Goal: Transaction & Acquisition: Subscribe to service/newsletter

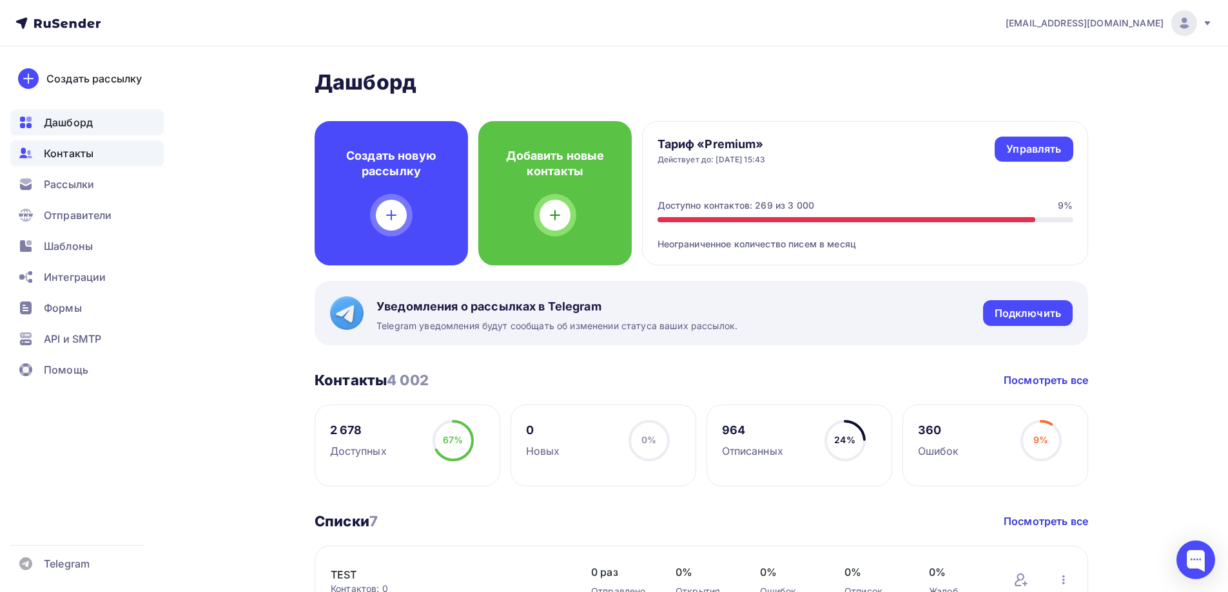
click at [63, 156] on span "Контакты" at bounding box center [69, 153] width 50 height 15
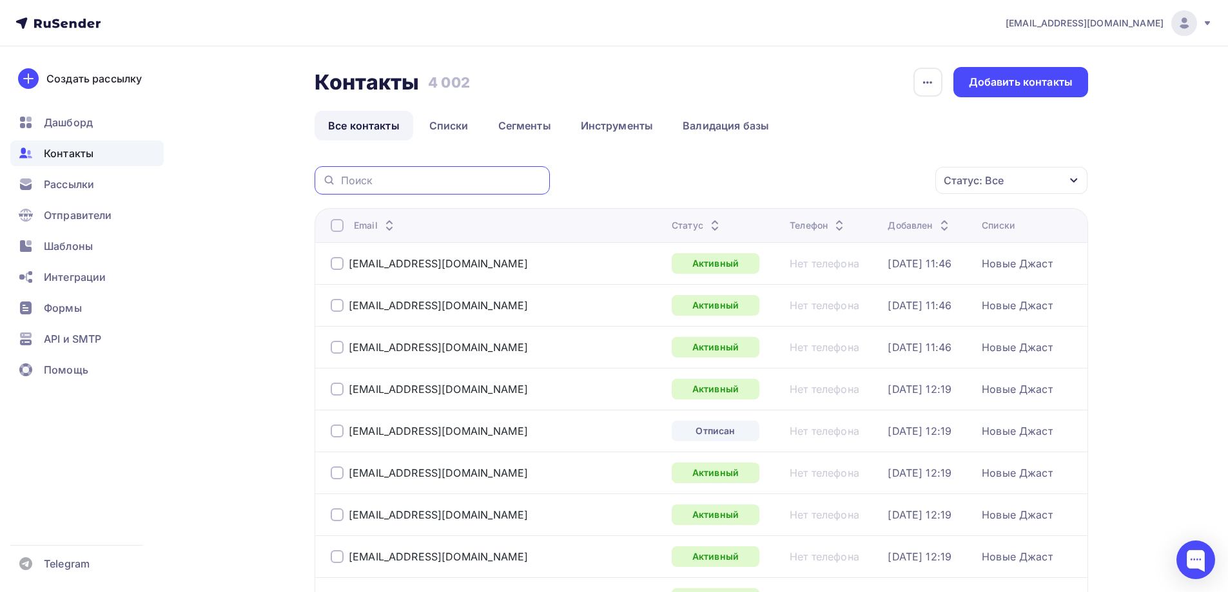
paste input "[EMAIL_ADDRESS][DOMAIN_NAME]"
type input "[EMAIL_ADDRESS][DOMAIN_NAME]"
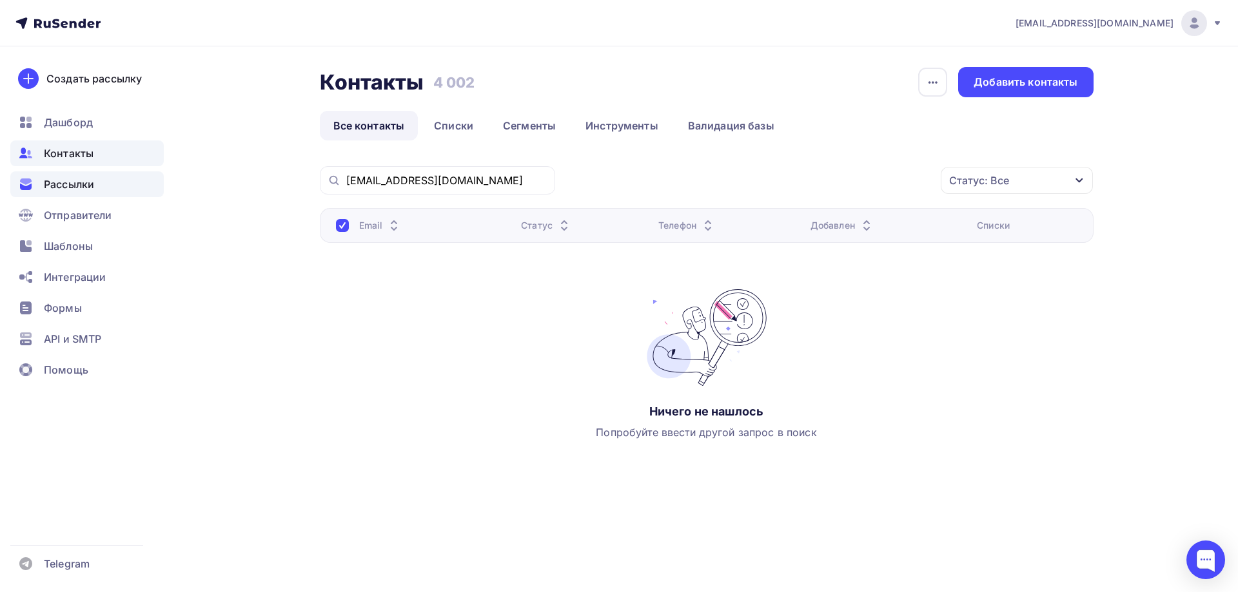
click at [53, 188] on span "Рассылки" at bounding box center [69, 184] width 50 height 15
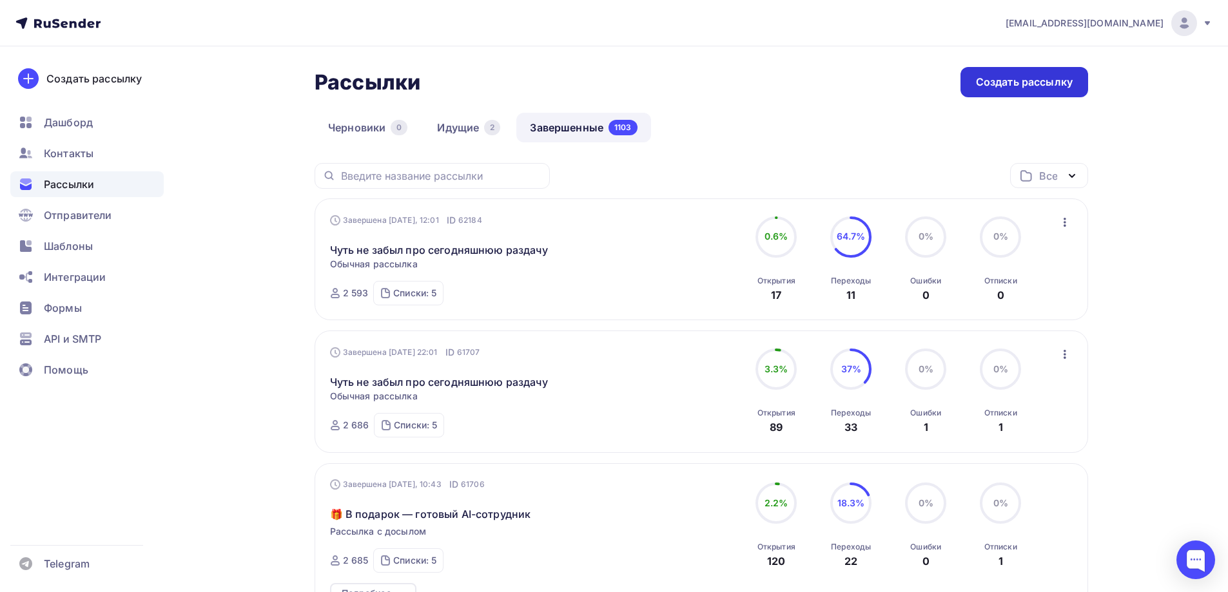
click at [995, 76] on div "Создать рассылку" at bounding box center [1024, 82] width 97 height 15
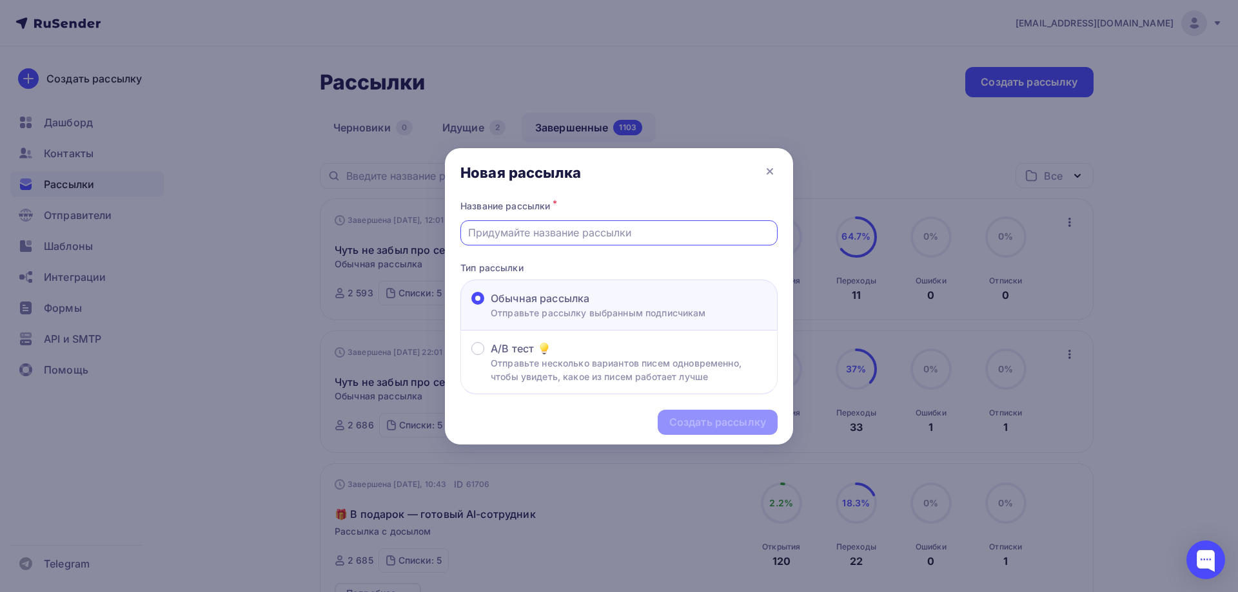
paste input "🚀 Как Заработать, Просто Перепродавая Чужие Знания"
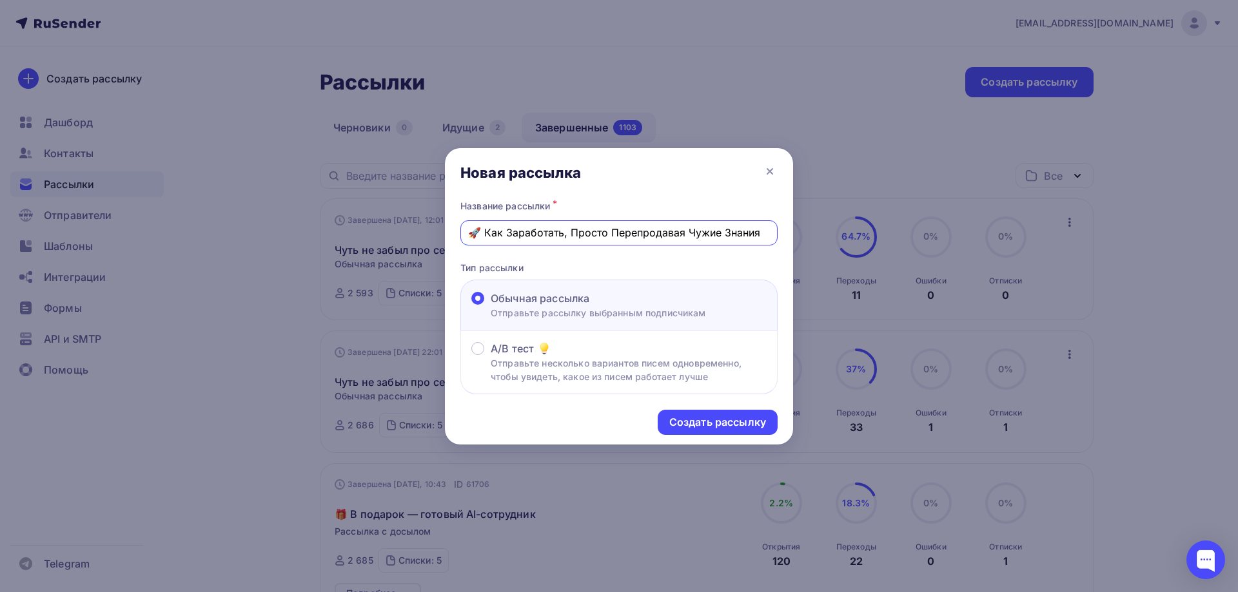
click at [511, 232] on input "🚀 Как Заработать, Просто Перепродавая Чужие Знания" at bounding box center [619, 232] width 302 height 15
click at [521, 236] on input "🚀 Как З аработать, Просто Перепродавая Чужие Знания" at bounding box center [619, 232] width 302 height 15
click at [531, 233] on input "🚀 Как З а работать, Просто Перепродавая Чужие Знания" at bounding box center [619, 232] width 302 height 15
click at [538, 233] on input "🚀 Как З а р аботать, Просто Перепродавая Чужие Знания" at bounding box center [619, 232] width 302 height 15
click at [547, 233] on input "🚀 Как З а р а ботать, Просто Перепродавая Чужие Знания" at bounding box center [619, 232] width 302 height 15
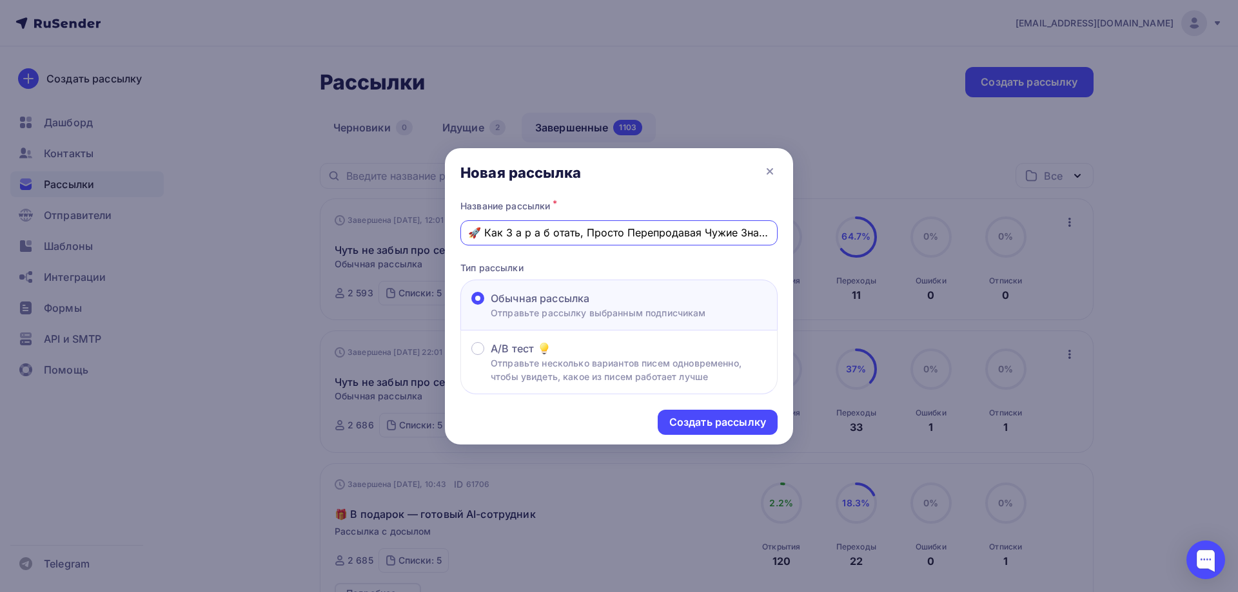
click at [556, 235] on input "🚀 Как З а р а б отать, Просто Перепродавая Чужие Знания" at bounding box center [619, 232] width 302 height 15
click at [565, 234] on input "🚀 Как З а р а б о тать, Просто Перепродавая Чужие Знания" at bounding box center [619, 232] width 302 height 15
click at [574, 233] on input "🚀 Как З а р а б о т ать, Просто Перепродавая Чужие Знания" at bounding box center [619, 232] width 302 height 15
click at [579, 233] on input "🚀 Как З а р а б о т а ть, Просто Перепродавая Чужие Знания" at bounding box center [619, 232] width 302 height 15
click at [642, 233] on input "🚀 Как З а р а б о т а т ь, Просто Перепродавая Чужие Знания" at bounding box center [619, 232] width 302 height 15
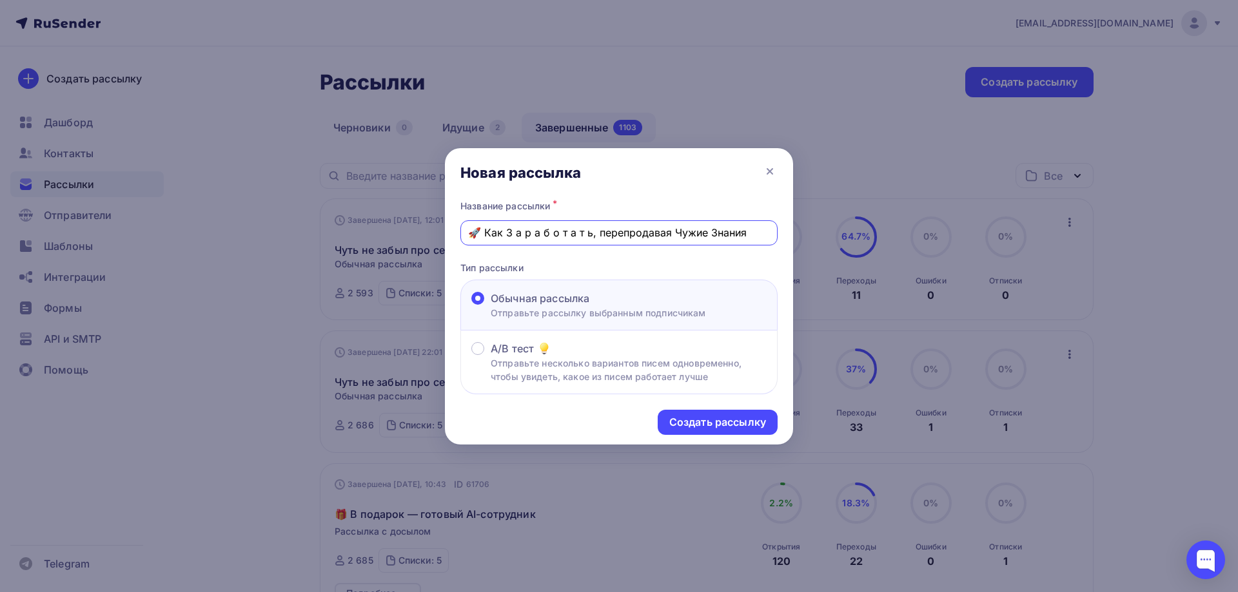
click at [678, 235] on input "🚀 Как З а р а б о т а т ь, перепродавая Чужие Знания" at bounding box center [619, 232] width 302 height 15
click at [711, 233] on input "🚀 Как З а р а б о т а т ь, перепродавая чужие Знания" at bounding box center [619, 232] width 302 height 15
drag, startPoint x: 511, startPoint y: 233, endPoint x: 509, endPoint y: 256, distance: 22.7
click at [512, 233] on input "🚀 Как З а р а б о т а т ь, перепродавая чужие знания" at bounding box center [619, 232] width 302 height 15
click at [507, 235] on input "🚀 Как з а р а б о т а т ь, перепродавая чужие знания" at bounding box center [619, 232] width 302 height 15
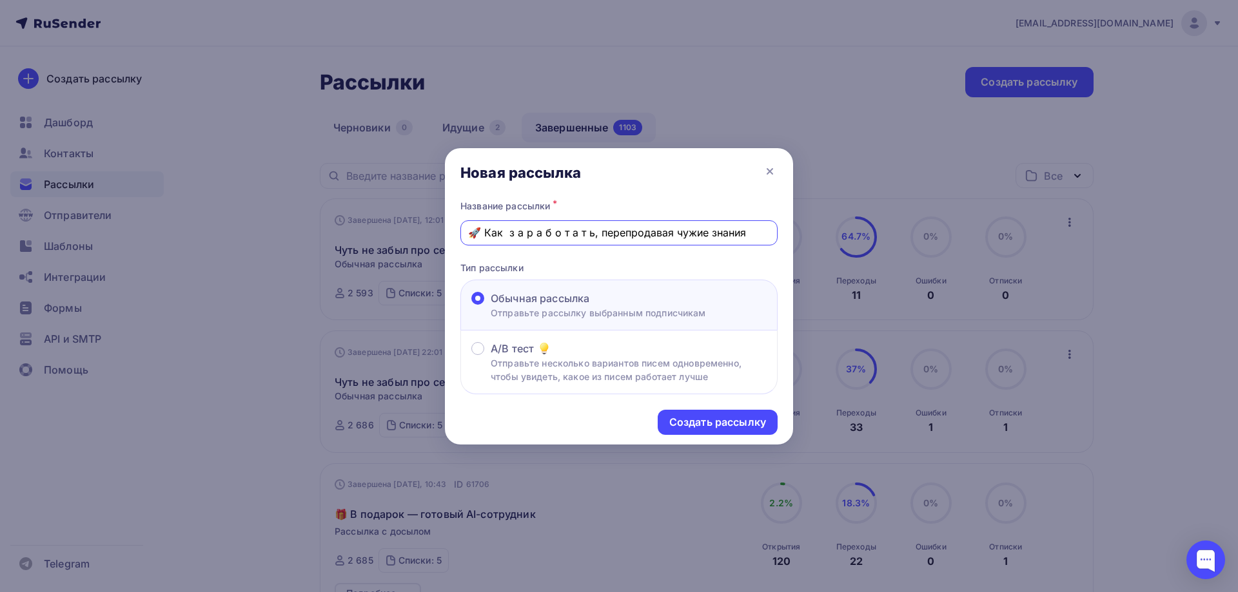
drag, startPoint x: 752, startPoint y: 234, endPoint x: 501, endPoint y: 241, distance: 250.8
click at [459, 237] on div "Название рассылки * 🚀 Как з а р а б о т а т ь, перепродавая чужие знания Тип ра…" at bounding box center [619, 296] width 348 height 198
type input "🚀 Как з а р а б о т а т ь, перепродавая чужие знания"
click at [685, 415] on div "Создать рассылку" at bounding box center [717, 422] width 97 height 15
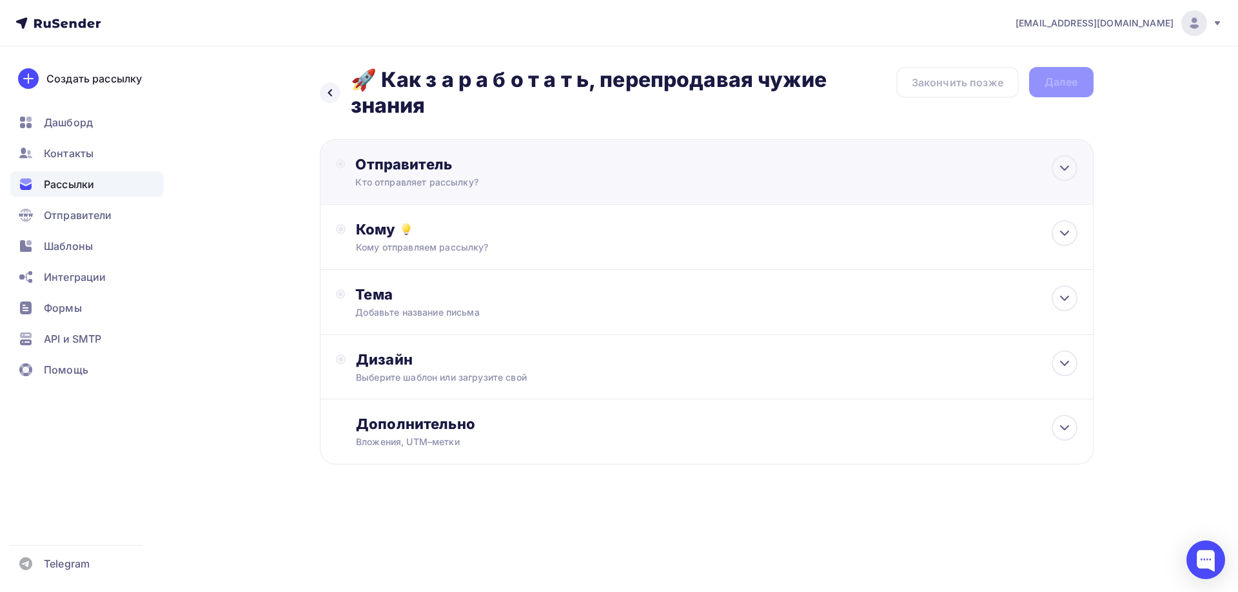
click at [403, 164] on div "Отправитель" at bounding box center [494, 164] width 279 height 18
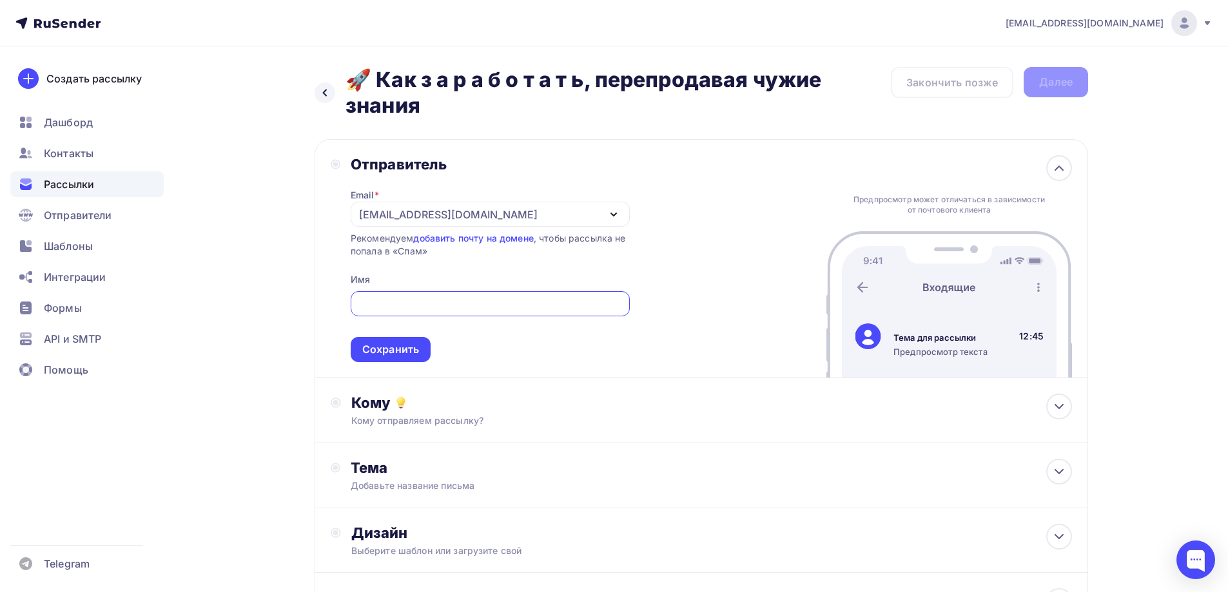
click at [399, 219] on div "[EMAIL_ADDRESS][DOMAIN_NAME]" at bounding box center [448, 214] width 179 height 15
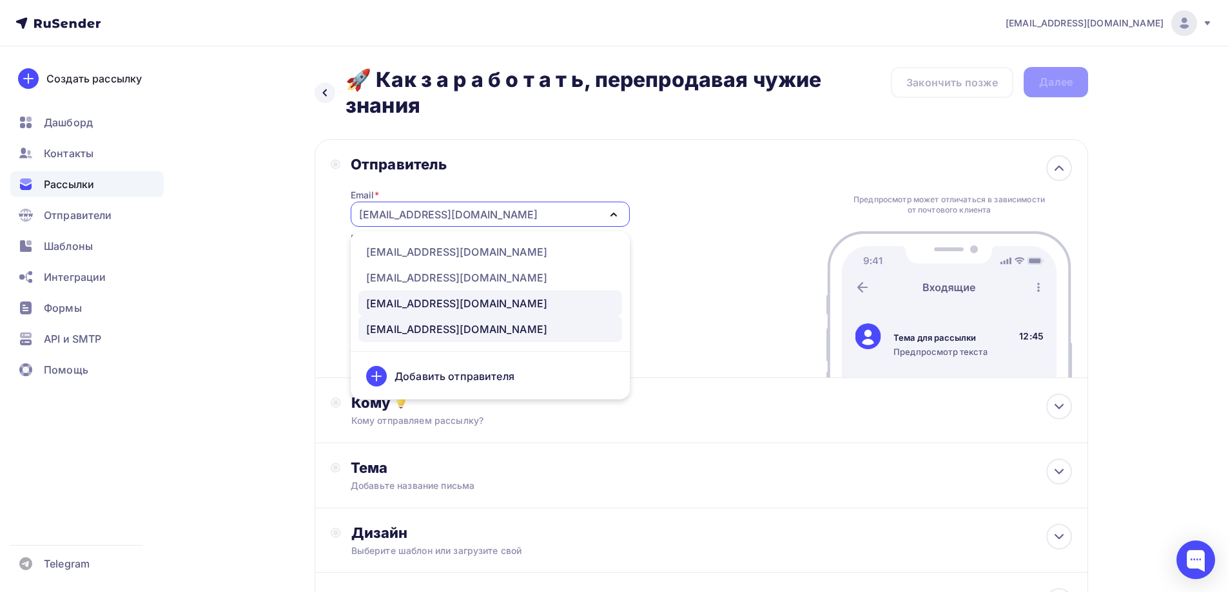
click at [400, 306] on div "[EMAIL_ADDRESS][DOMAIN_NAME]" at bounding box center [456, 303] width 181 height 15
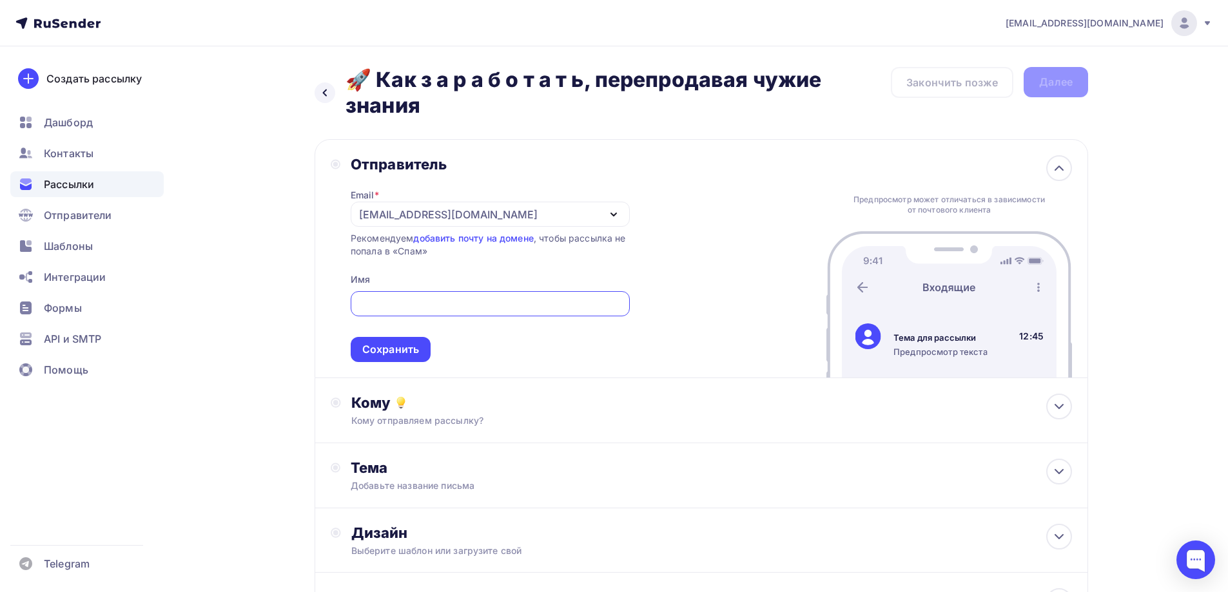
click at [398, 300] on input "text" at bounding box center [490, 303] width 264 height 15
type input "[PERSON_NAME]"
click at [375, 345] on div "Сохранить" at bounding box center [390, 349] width 57 height 15
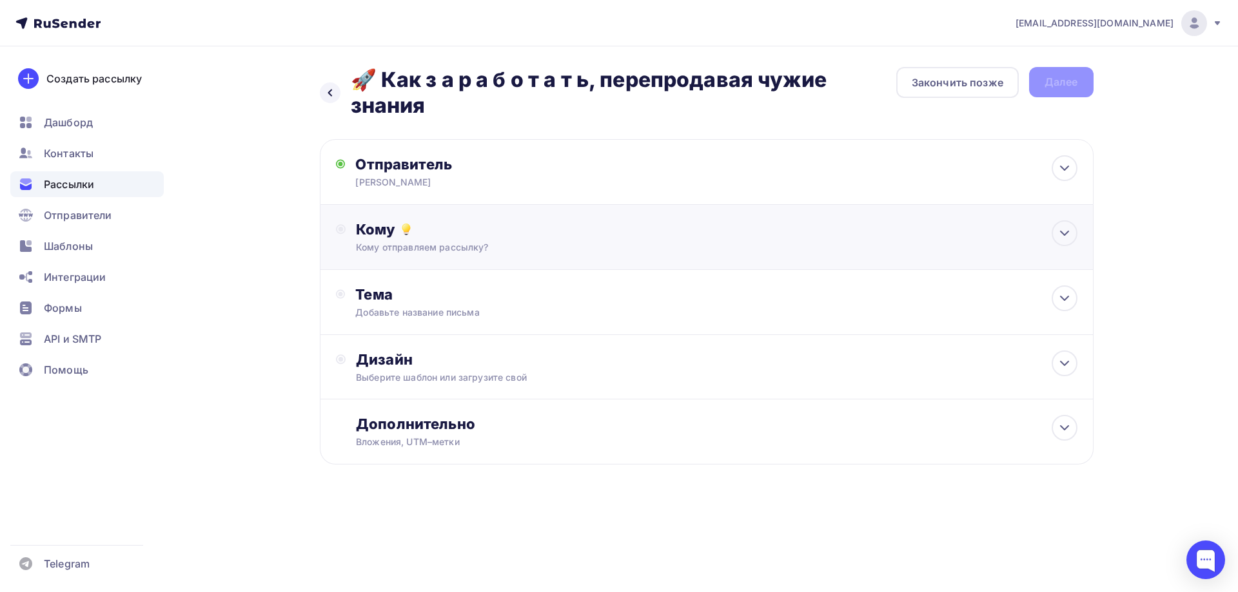
click at [388, 236] on div "Кому" at bounding box center [716, 229] width 721 height 18
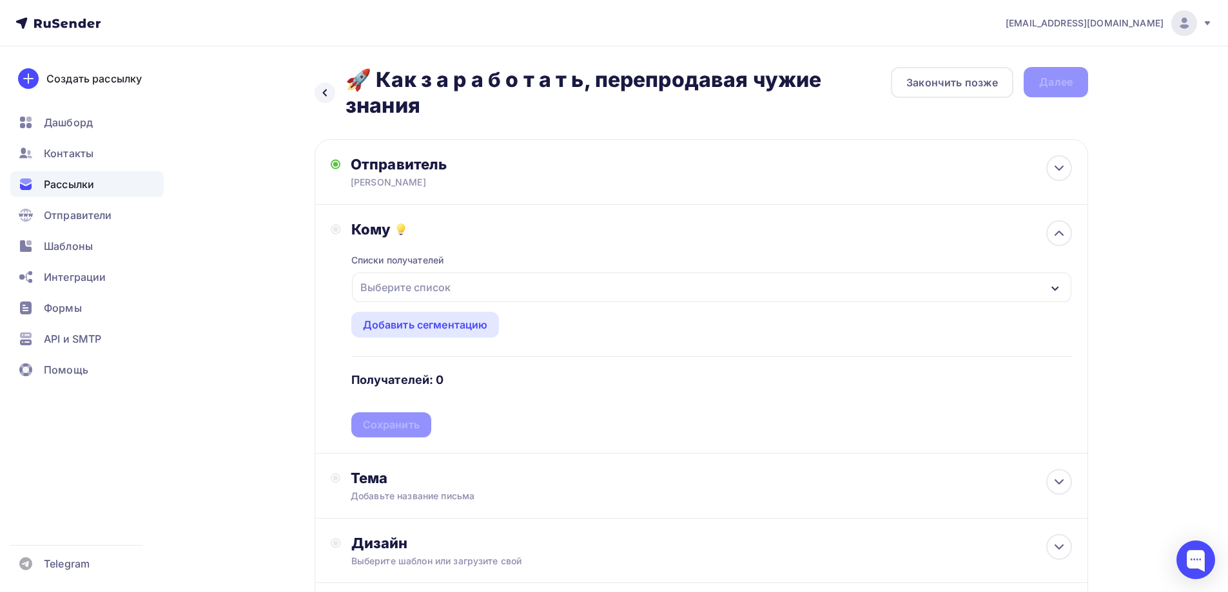
click at [392, 287] on div "Выберите список" at bounding box center [405, 287] width 101 height 23
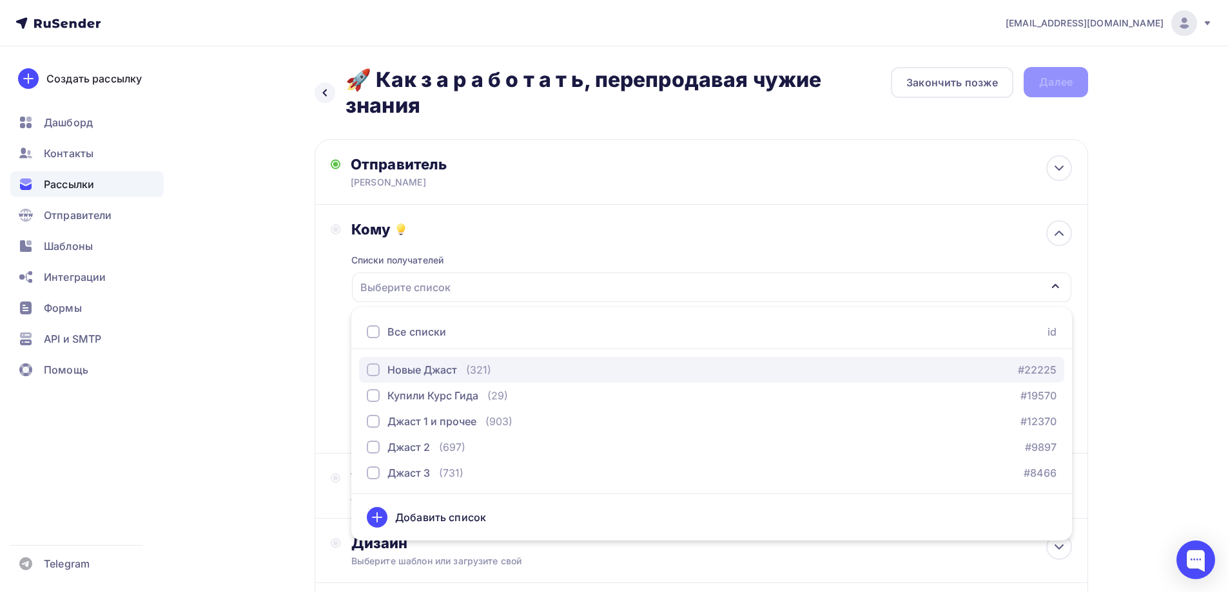
click at [374, 370] on div "button" at bounding box center [373, 370] width 13 height 13
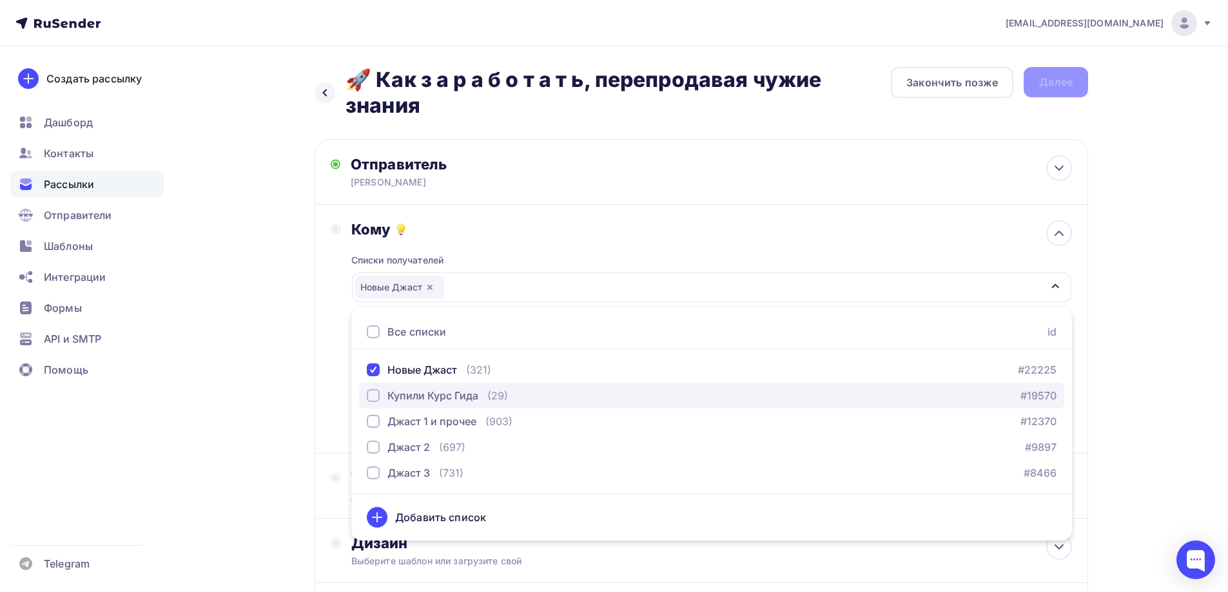
drag, startPoint x: 379, startPoint y: 395, endPoint x: 378, endPoint y: 405, distance: 10.3
click at [379, 396] on div "button" at bounding box center [373, 395] width 13 height 13
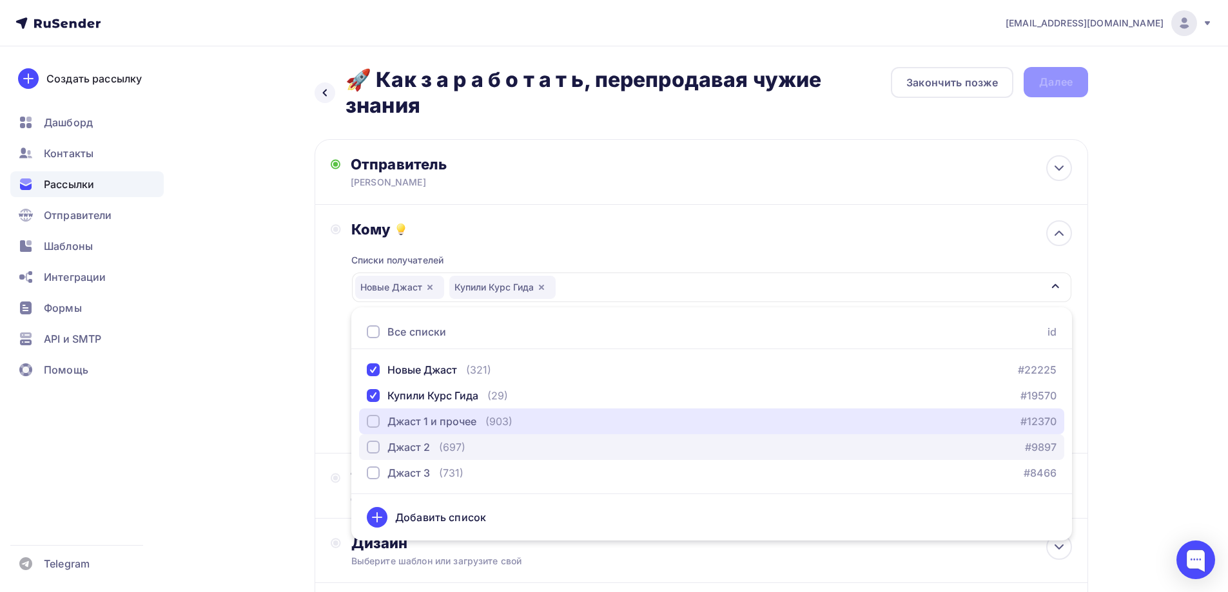
drag, startPoint x: 376, startPoint y: 421, endPoint x: 374, endPoint y: 435, distance: 14.2
click at [376, 422] on div "button" at bounding box center [373, 421] width 13 height 13
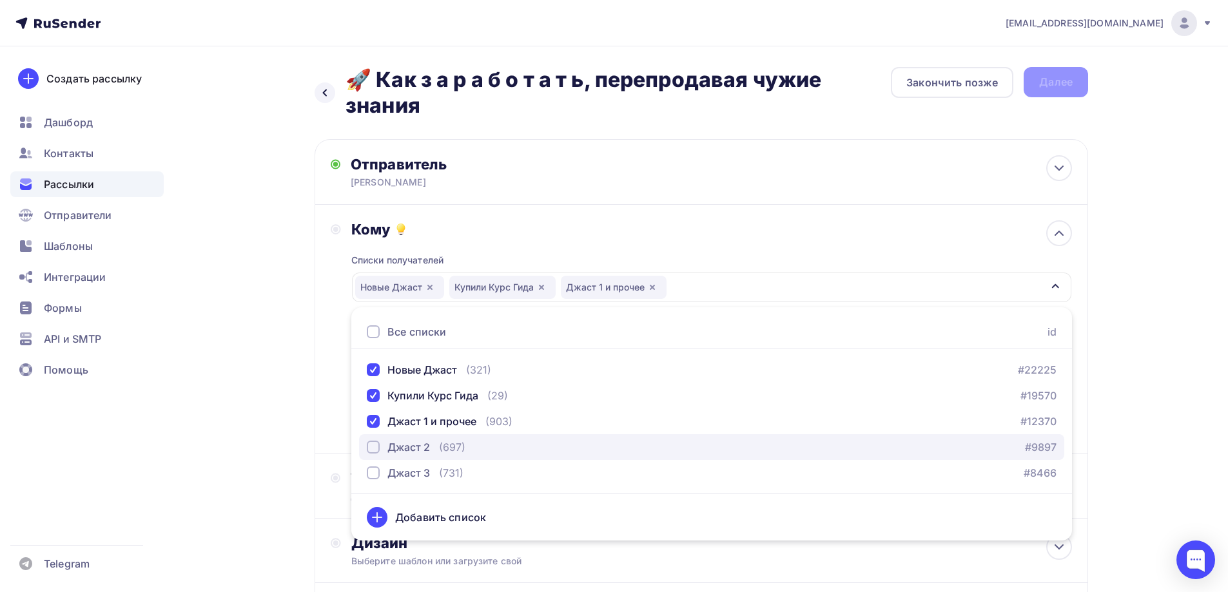
click at [374, 450] on div "button" at bounding box center [373, 447] width 13 height 13
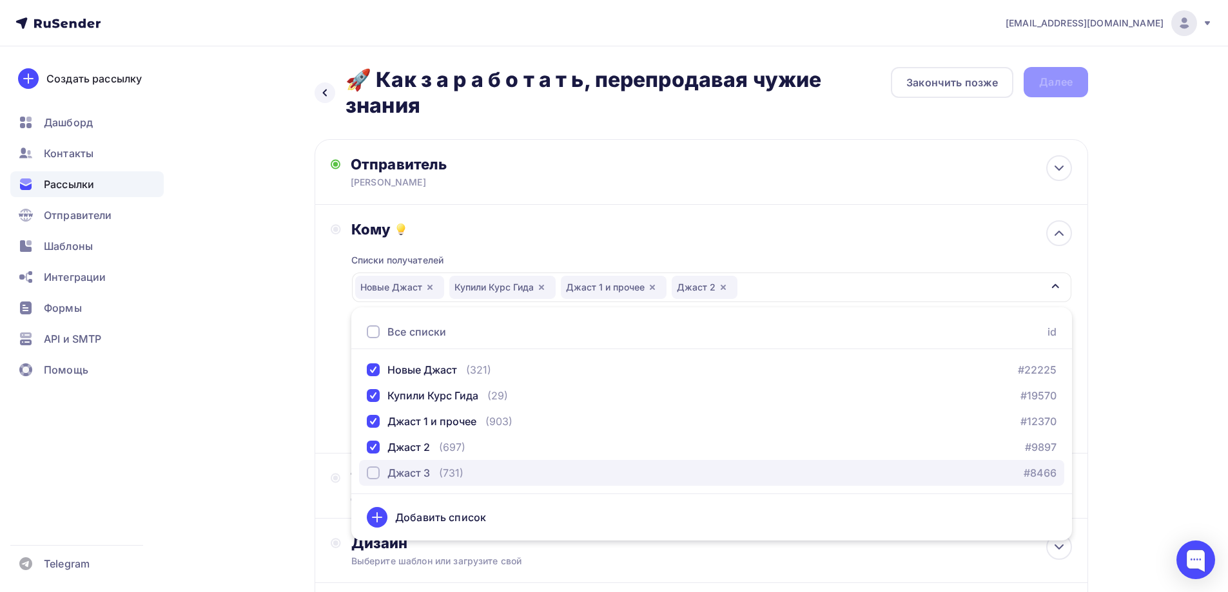
click at [373, 471] on div "button" at bounding box center [373, 473] width 13 height 13
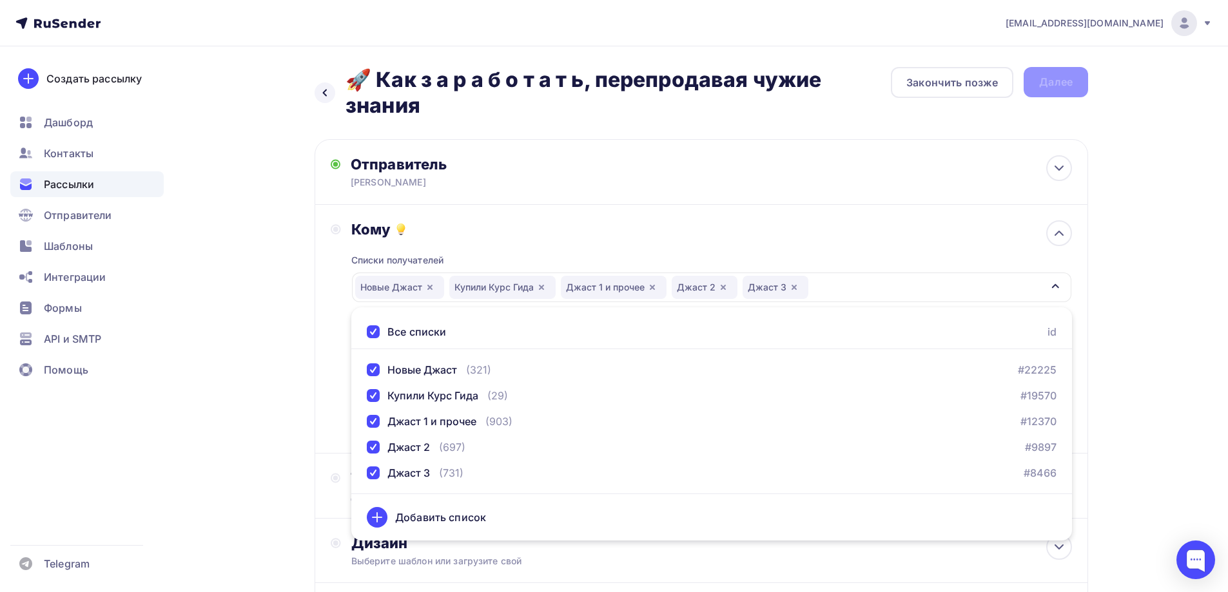
click at [267, 448] on div "Назад 🚀 Как з а р а б о т а т ь, перепродавая чужие знания 🚀 Как з а р а б о т …" at bounding box center [614, 388] width 1056 height 685
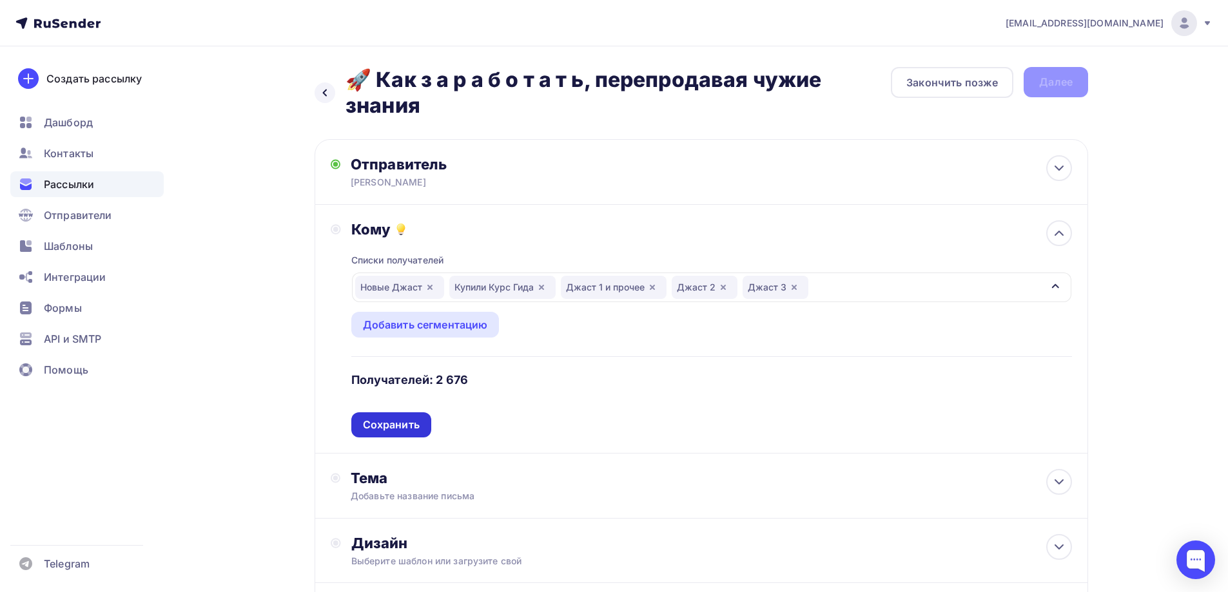
click at [362, 422] on div "Сохранить" at bounding box center [391, 425] width 80 height 25
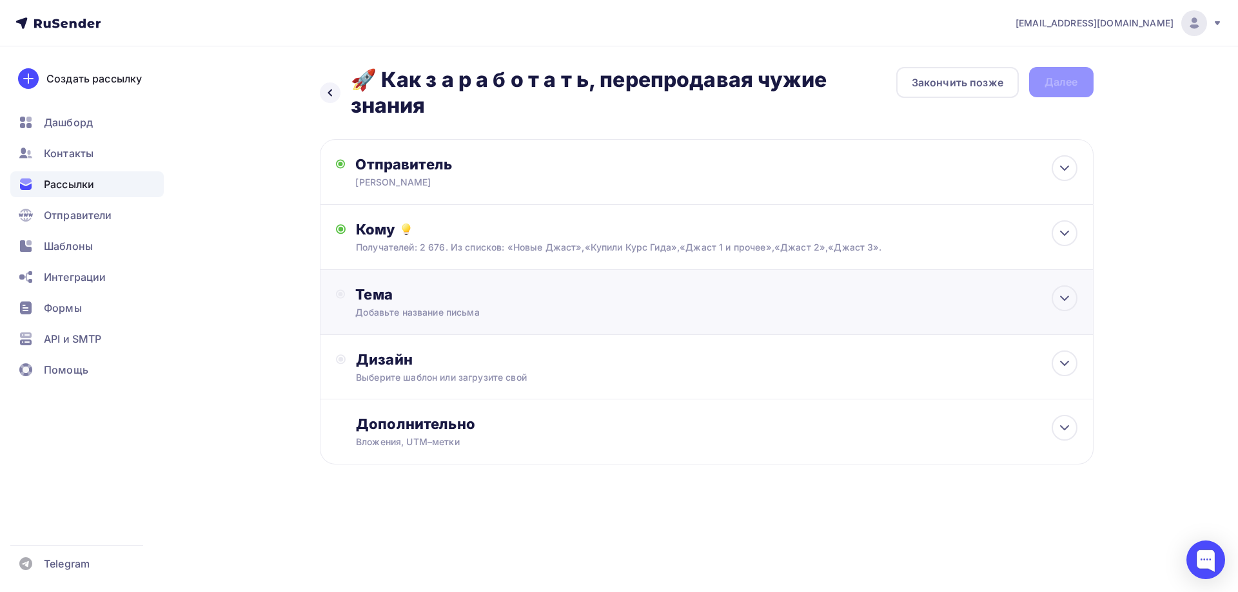
click at [389, 299] on div "Тема" at bounding box center [482, 295] width 255 height 18
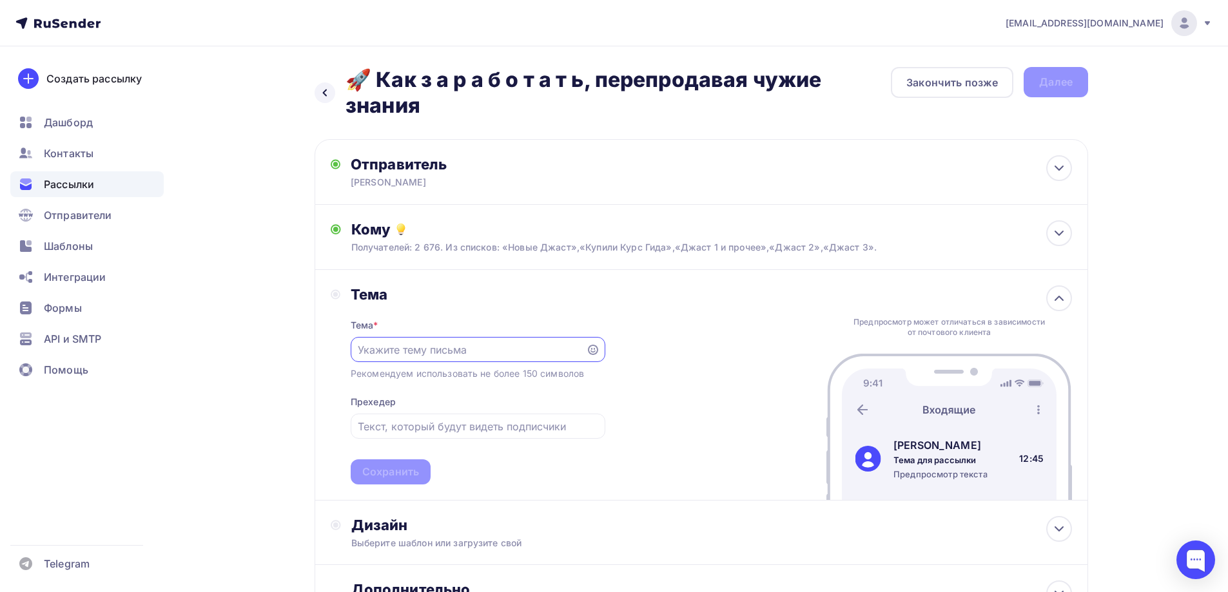
paste input "🚀 Как з а р а б о т а т ь, перепродавая чужие знания"
type input "🚀 Как з а р а б о т а т ь, перепродавая чужие знания"
click at [378, 471] on div "Сохранить" at bounding box center [390, 472] width 57 height 15
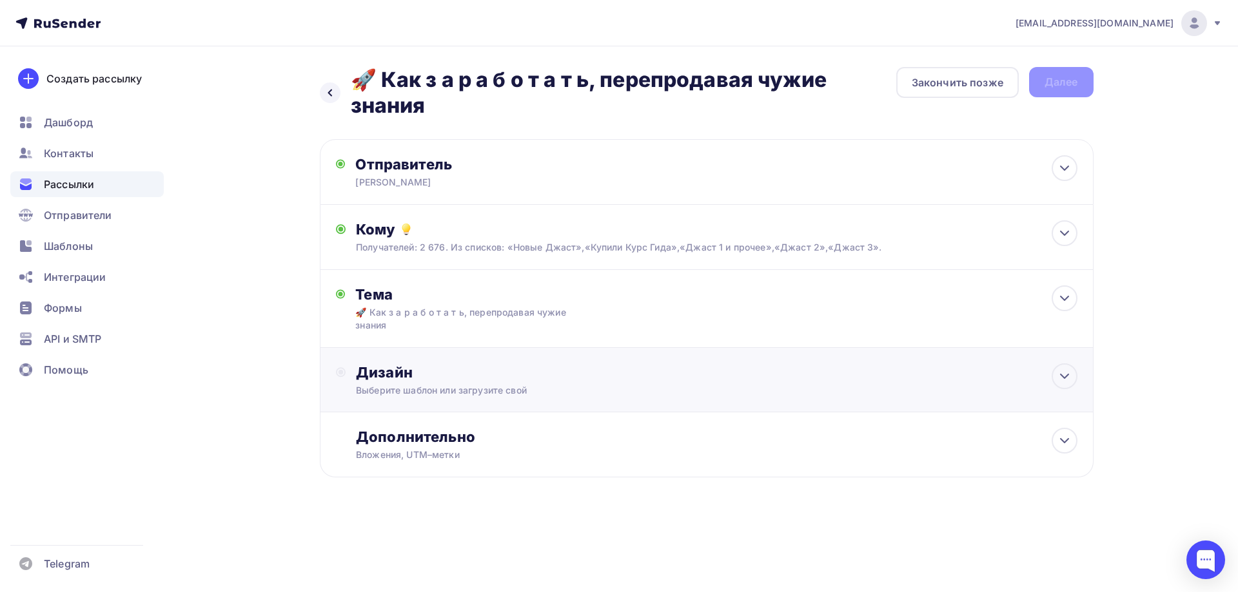
click at [372, 387] on div "Выберите шаблон или загрузите свой" at bounding box center [680, 390] width 649 height 13
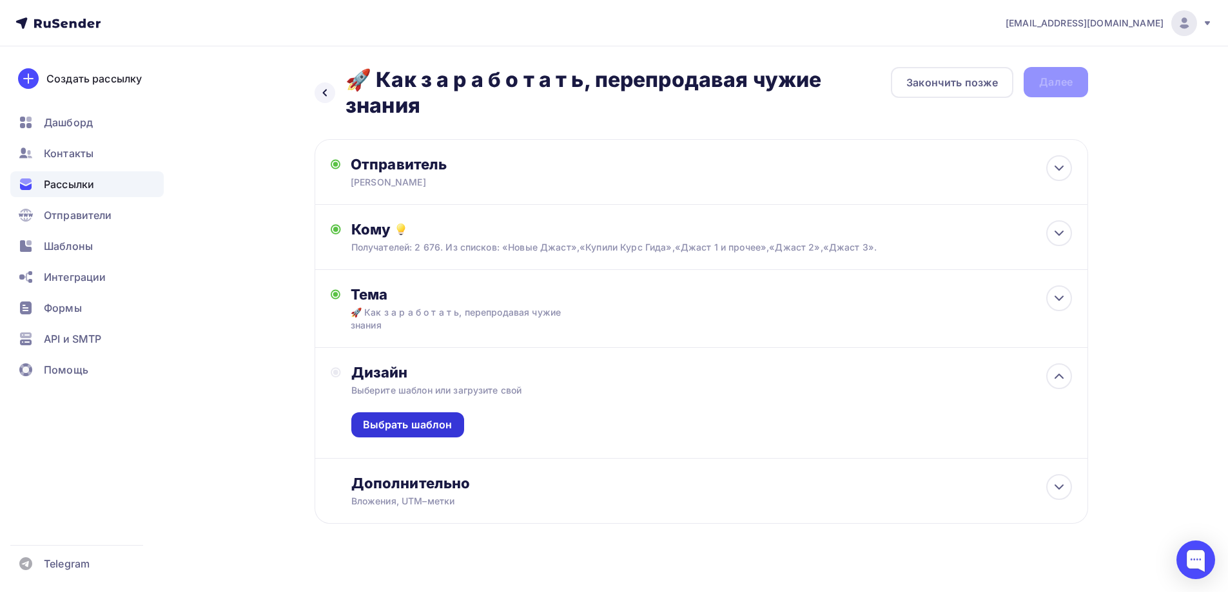
click at [371, 427] on div "Выбрать шаблон" at bounding box center [408, 425] width 90 height 15
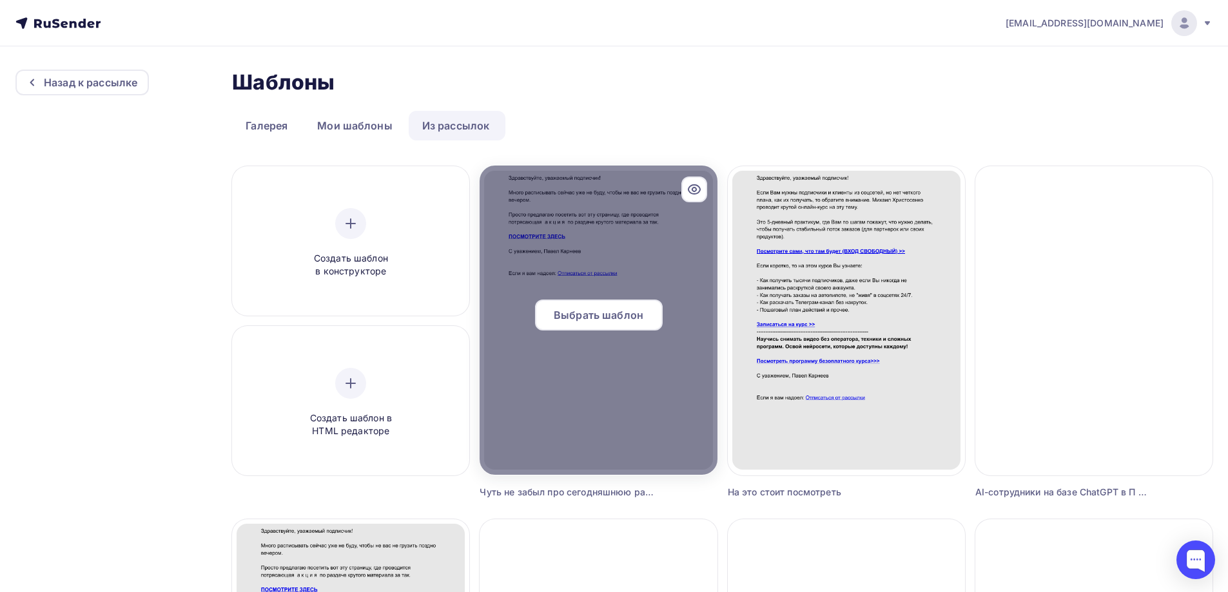
click at [576, 320] on span "Выбрать шаблон" at bounding box center [599, 314] width 90 height 15
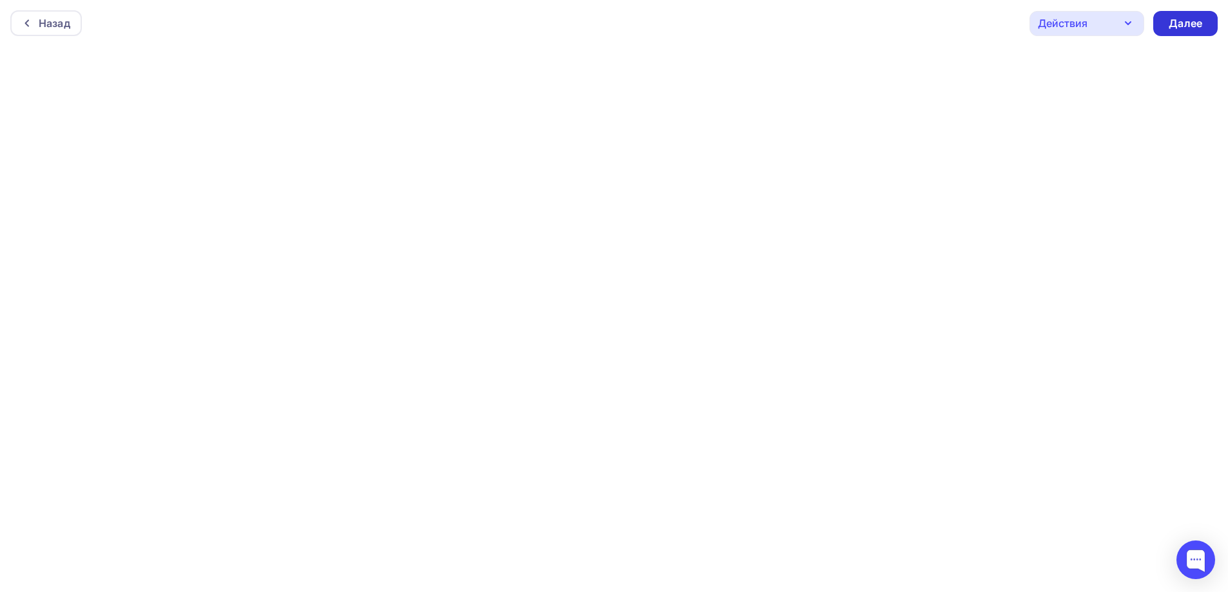
click at [1184, 21] on div "Далее" at bounding box center [1186, 23] width 34 height 15
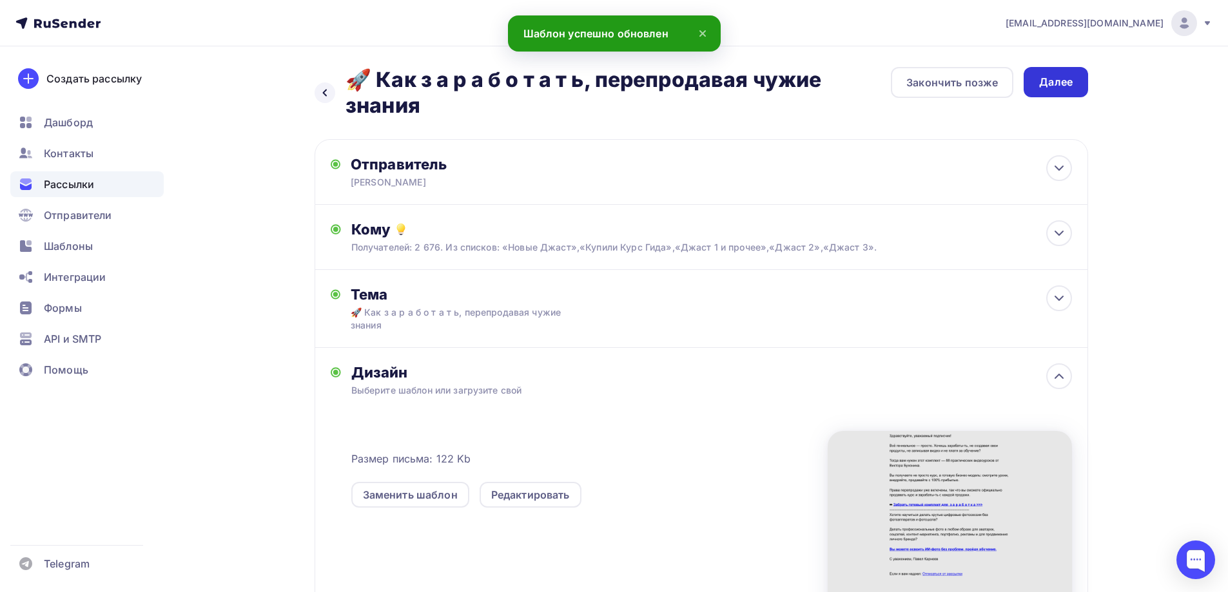
click at [1040, 84] on div "Далее" at bounding box center [1056, 82] width 34 height 15
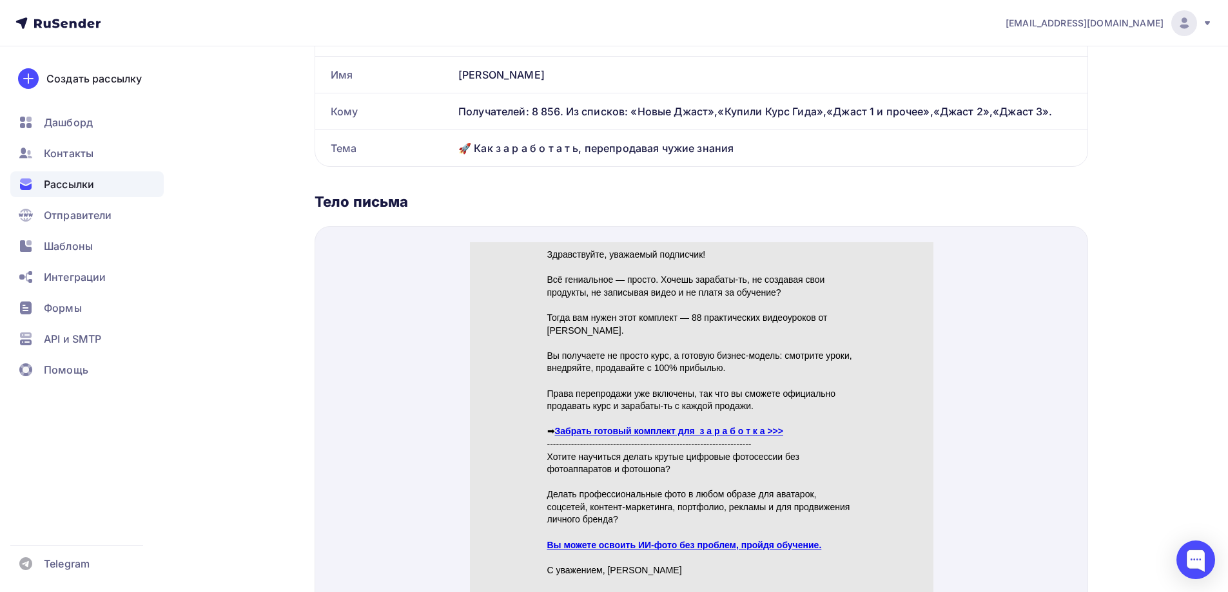
scroll to position [516, 0]
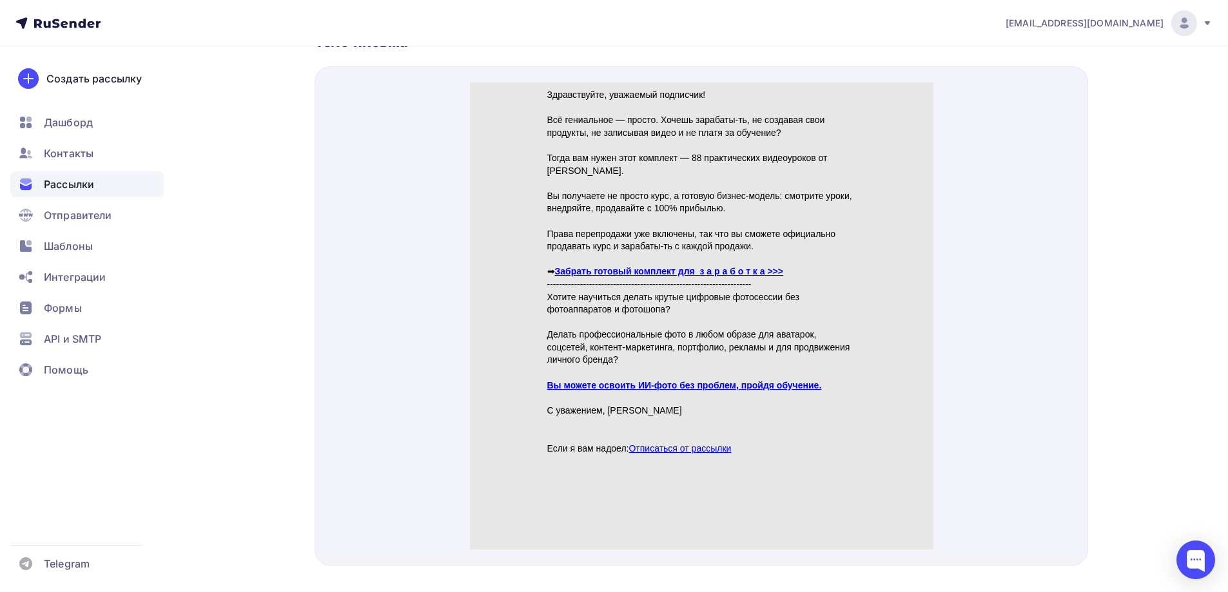
click at [676, 256] on link "Забрать готовый комплект для з а р а б о т к а >>>" at bounding box center [668, 256] width 228 height 10
click at [759, 371] on link "Вы можете освоить ИИ-фото без проблем, пройдя обучение." at bounding box center [684, 370] width 275 height 10
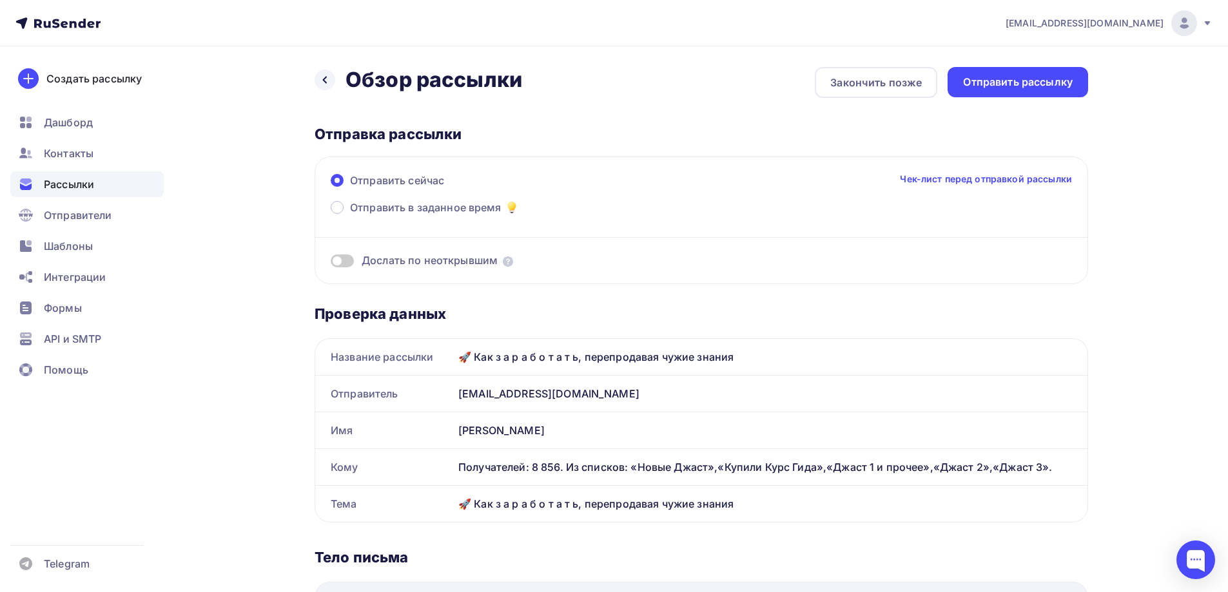
scroll to position [64, 0]
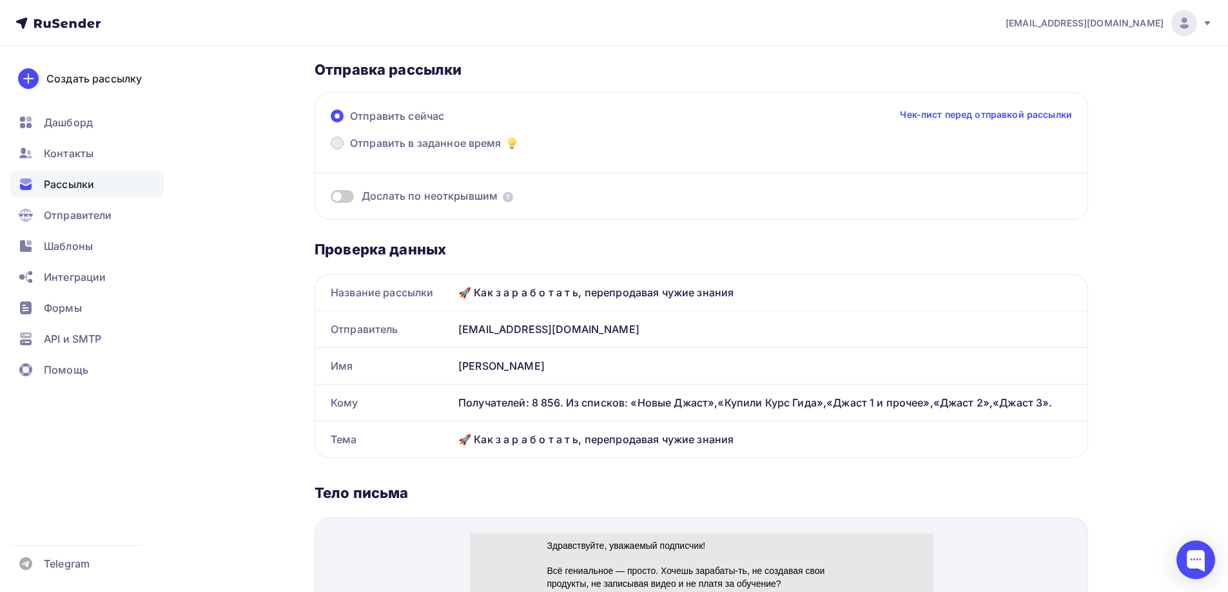
click at [340, 138] on span at bounding box center [337, 143] width 13 height 13
click at [350, 151] on input "Отправить в заданное время" at bounding box center [350, 151] width 0 height 0
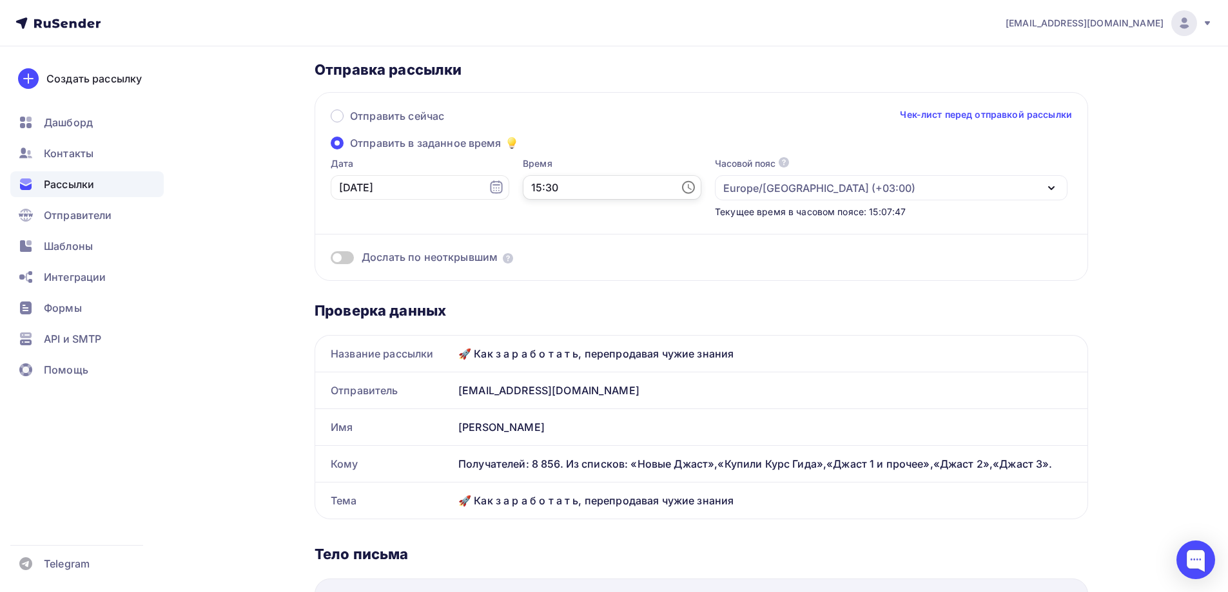
click at [523, 188] on input "15:30" at bounding box center [612, 187] width 179 height 24
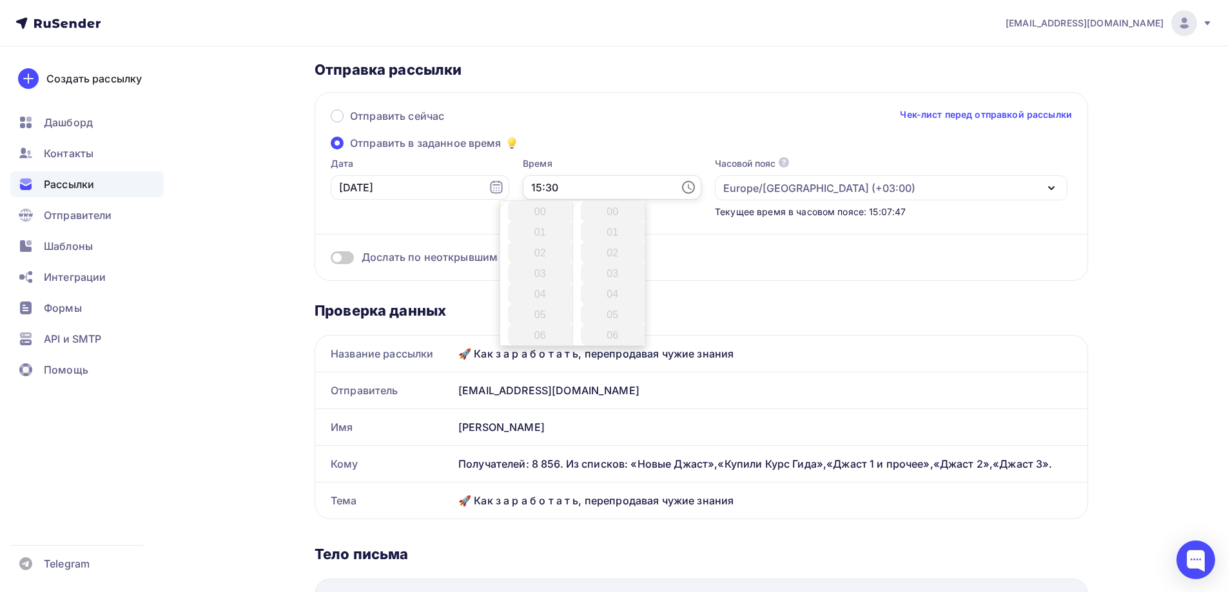
scroll to position [619, 0]
click at [537, 294] on li "19" at bounding box center [541, 294] width 66 height 21
type input "19:30"
click at [762, 263] on div "Дослать по неоткрывшим" at bounding box center [701, 257] width 741 height 15
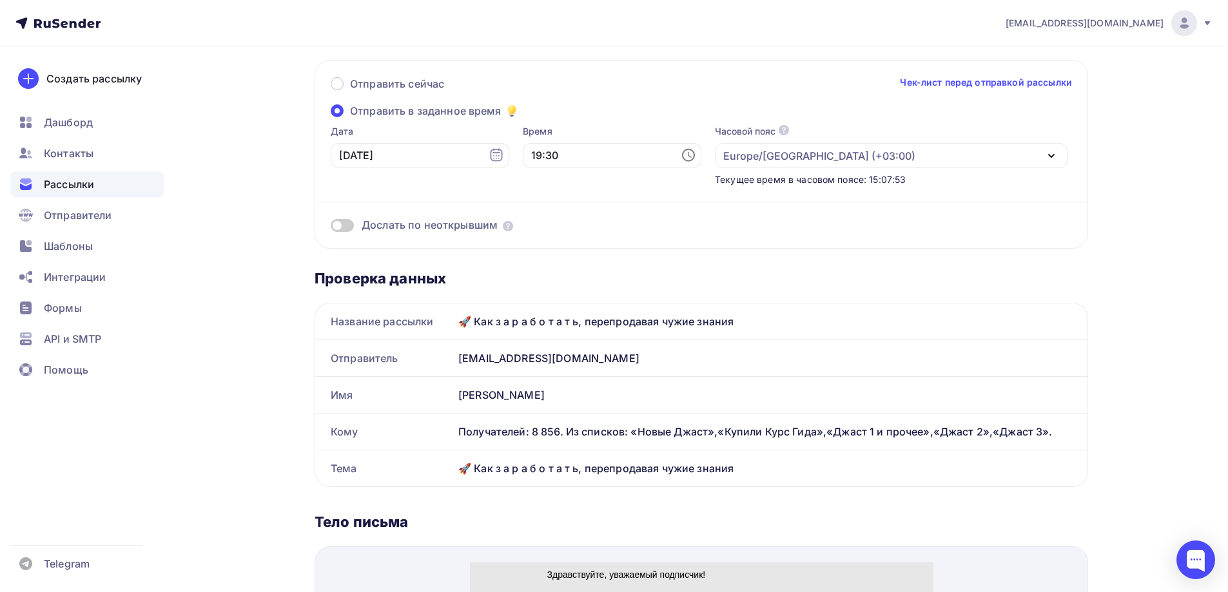
scroll to position [129, 0]
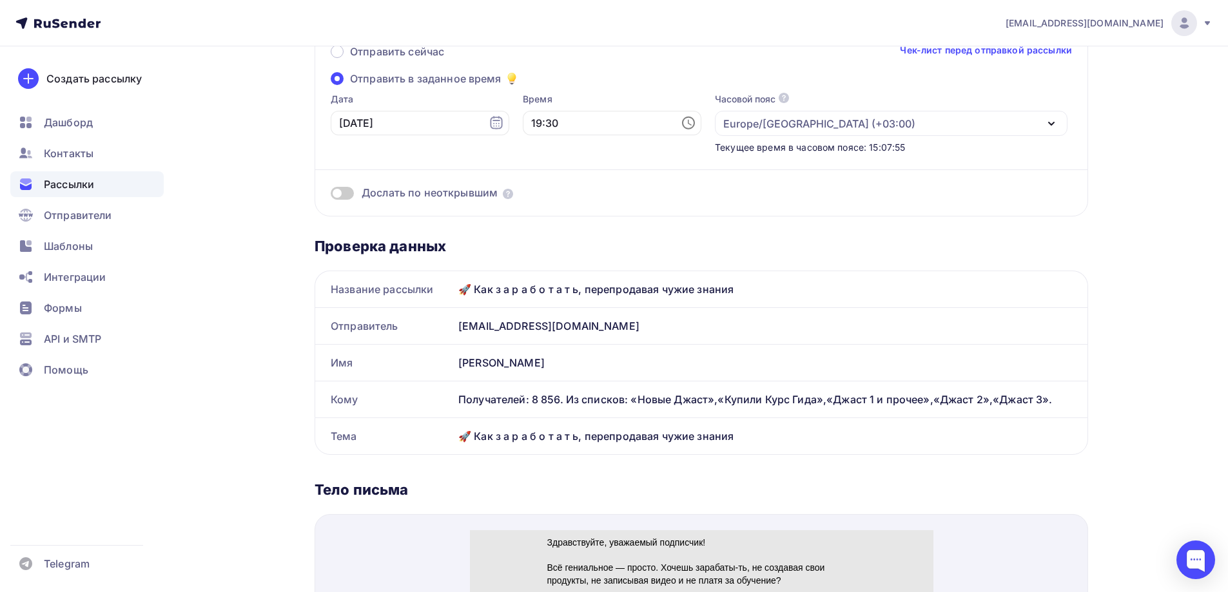
click at [348, 193] on span at bounding box center [342, 193] width 23 height 13
click at [331, 195] on input "checkbox" at bounding box center [331, 195] width 0 height 0
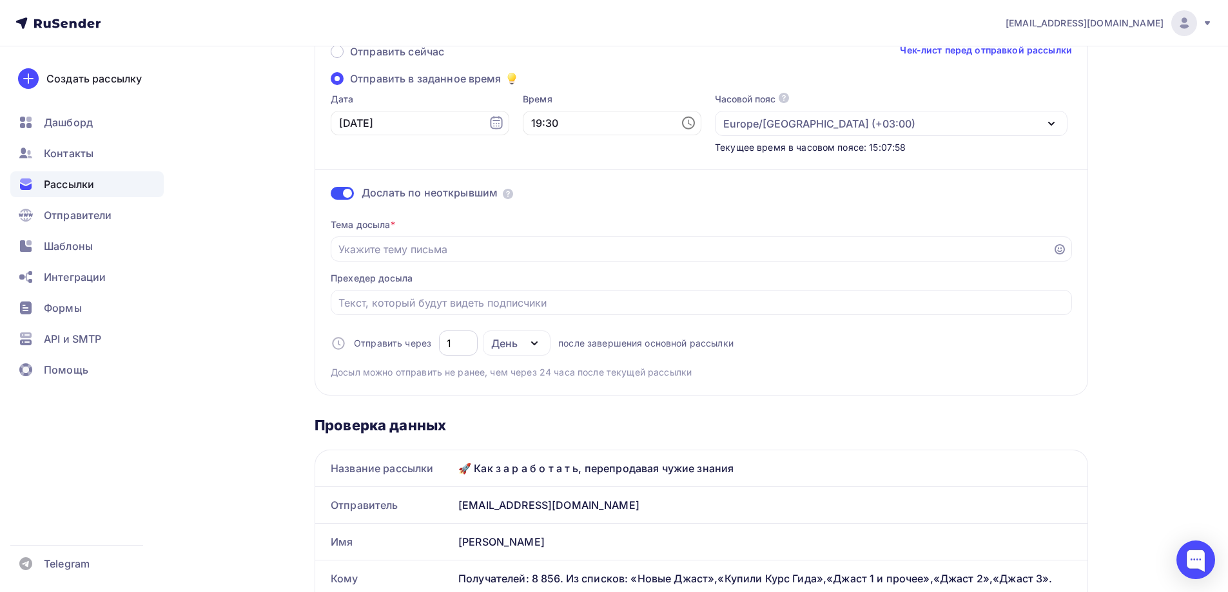
click at [452, 343] on input "1" at bounding box center [459, 343] width 24 height 15
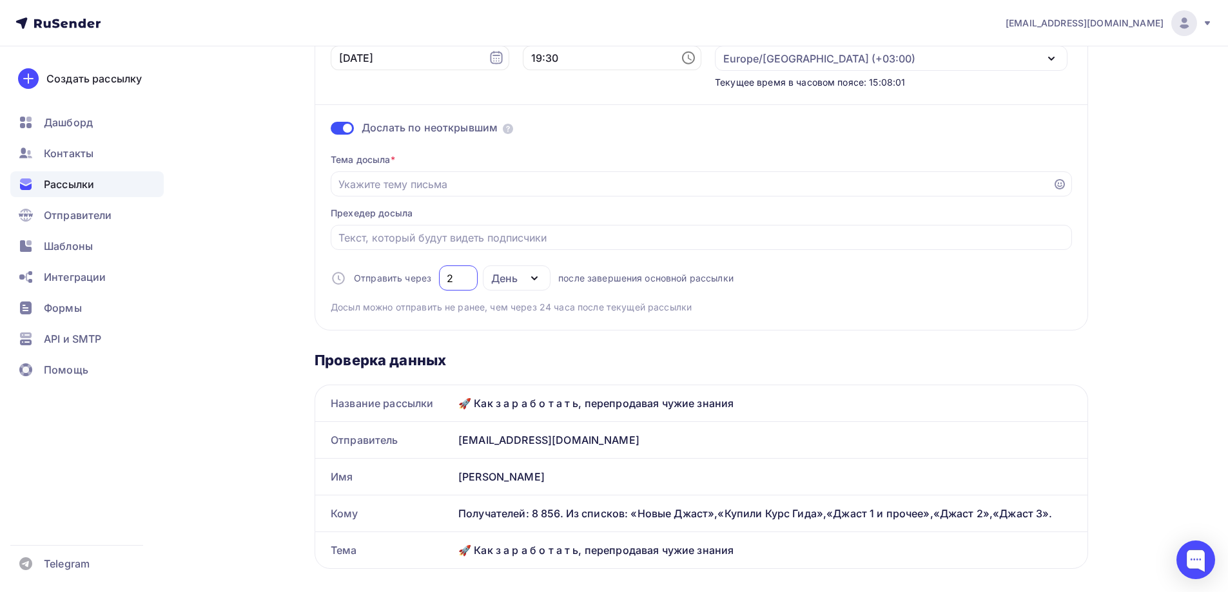
scroll to position [258, 0]
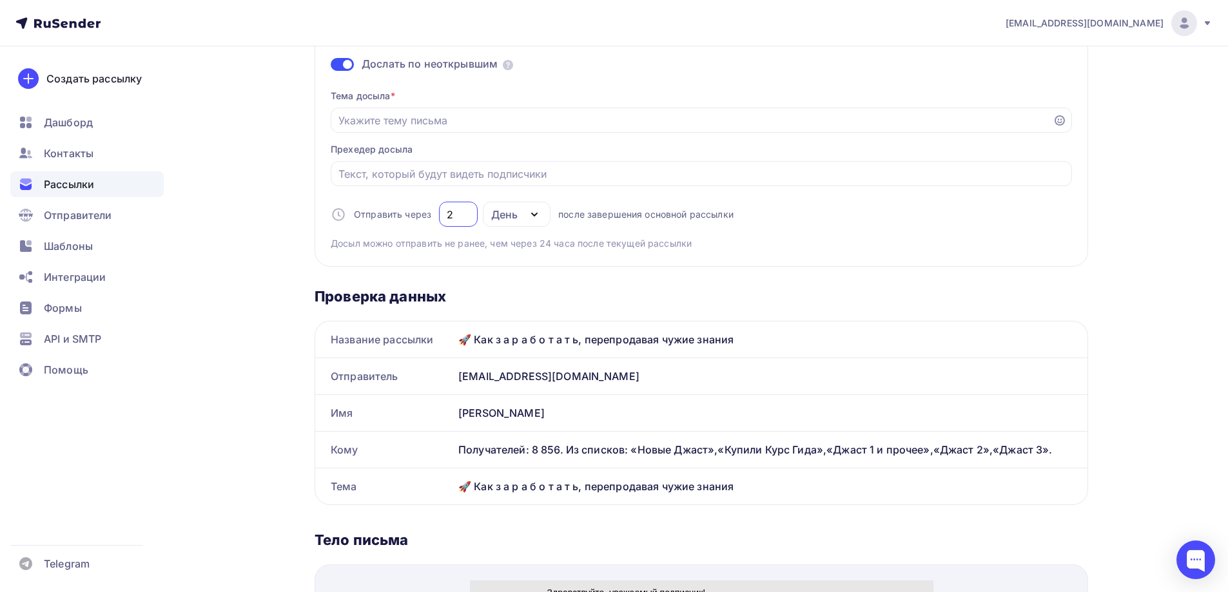
type input "2"
drag, startPoint x: 746, startPoint y: 336, endPoint x: 463, endPoint y: 346, distance: 283.1
click at [463, 346] on div "🚀 Как з а р а б о т а т ь, перепродавая чужие знания" at bounding box center [770, 340] width 634 height 36
copy div "🚀 Как з а р а б о т а т ь, перепродавая чужие знания"
paste input "🚀 Как з а р а б о т а т ь, перепродавая чужие знания"
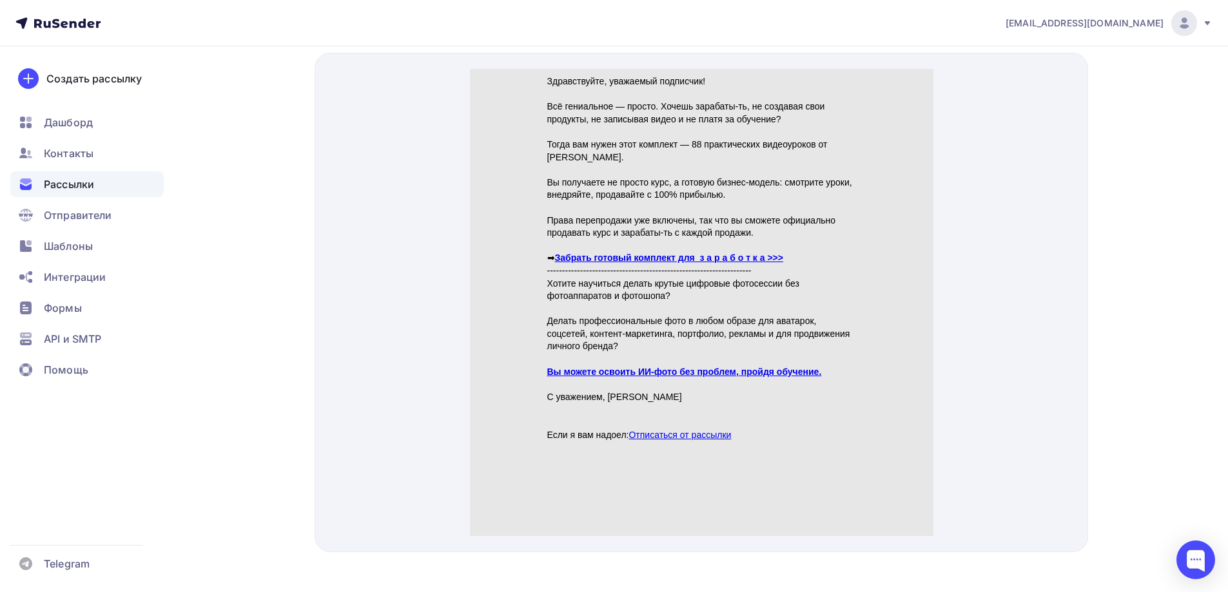
scroll to position [773, 0]
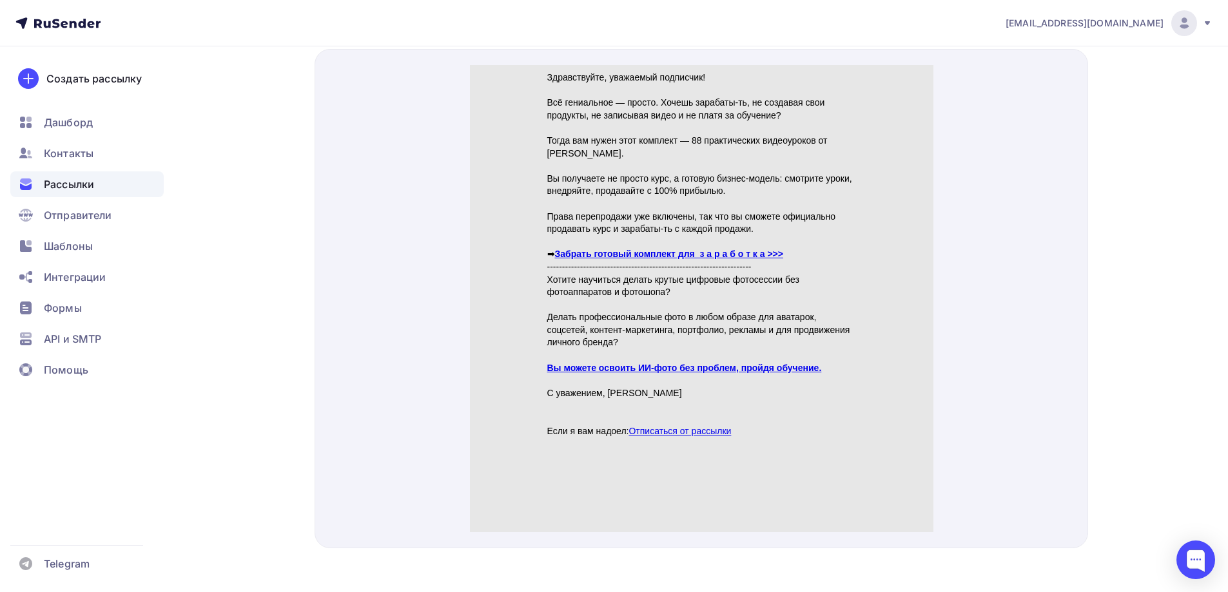
type input "🚀 Как з а р а б о т а т ь, перепродавая чужие знания"
click at [608, 241] on link "Забрать готовый комплект для з а р а б о т к а >>>" at bounding box center [668, 238] width 228 height 10
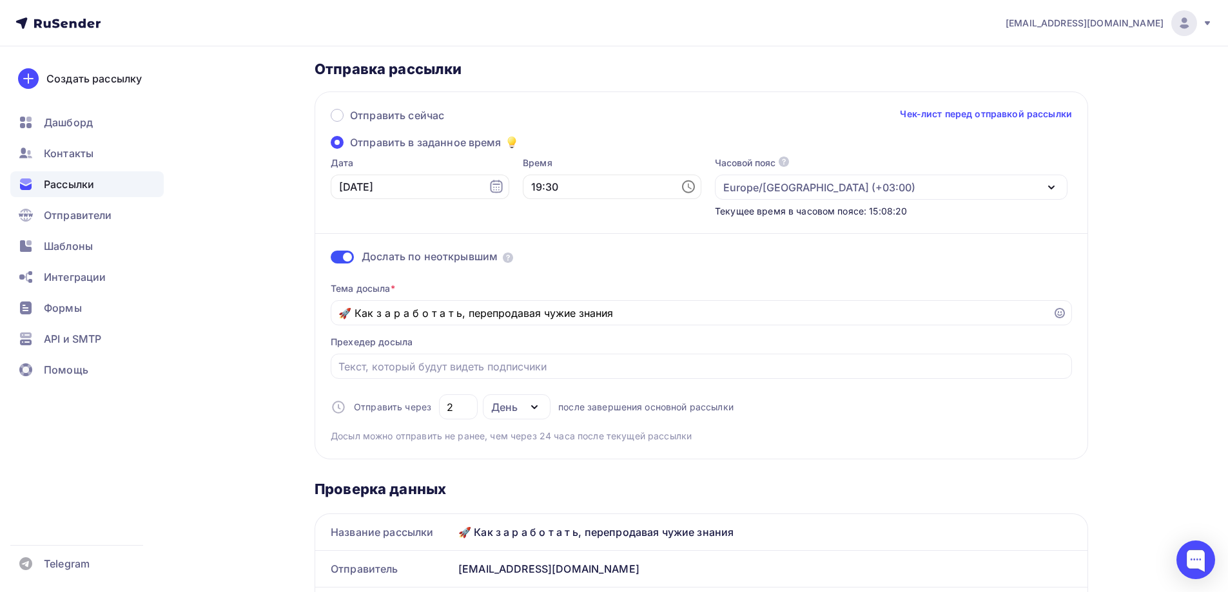
scroll to position [64, 0]
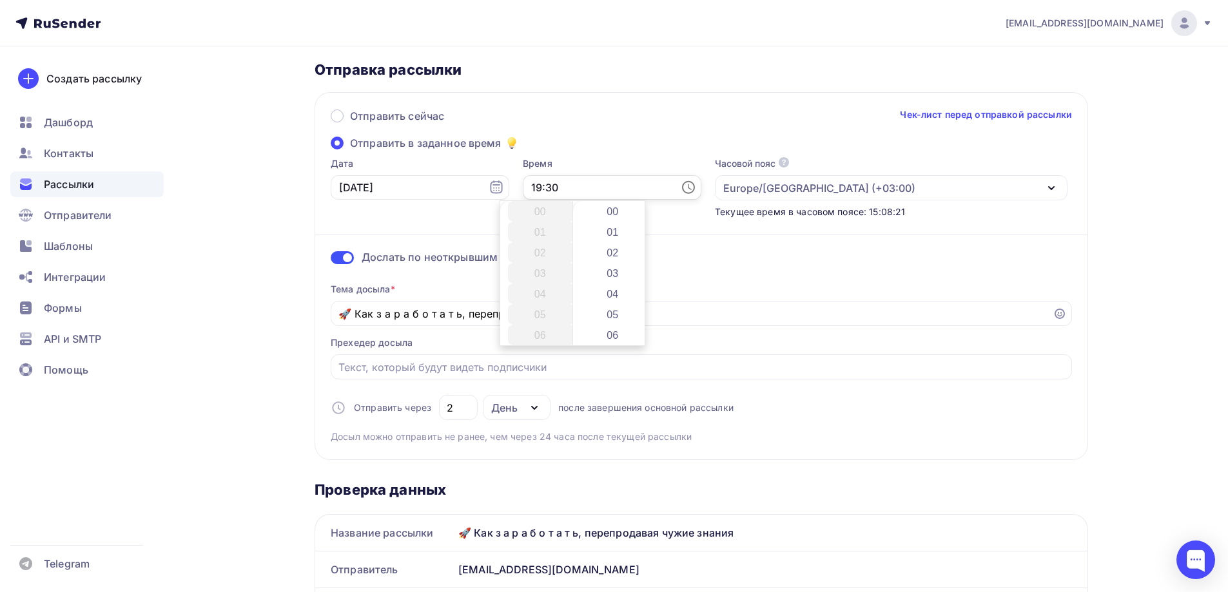
click at [536, 188] on input "19:30" at bounding box center [612, 187] width 179 height 24
click at [606, 214] on li "00" at bounding box center [614, 211] width 66 height 21
type input "19:00"
click at [633, 117] on div "Отправить сейчас Чек-лист перед отправкой рассылки" at bounding box center [701, 121] width 741 height 27
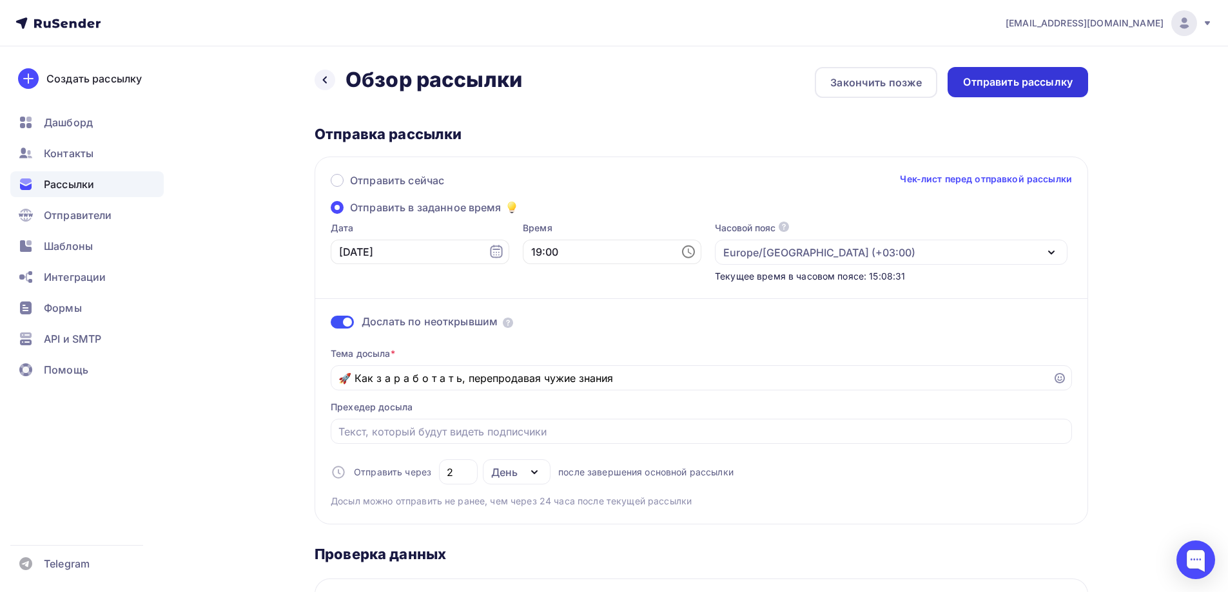
click at [982, 83] on div "Отправить рассылку" at bounding box center [1018, 82] width 110 height 15
